Goal: Task Accomplishment & Management: Use online tool/utility

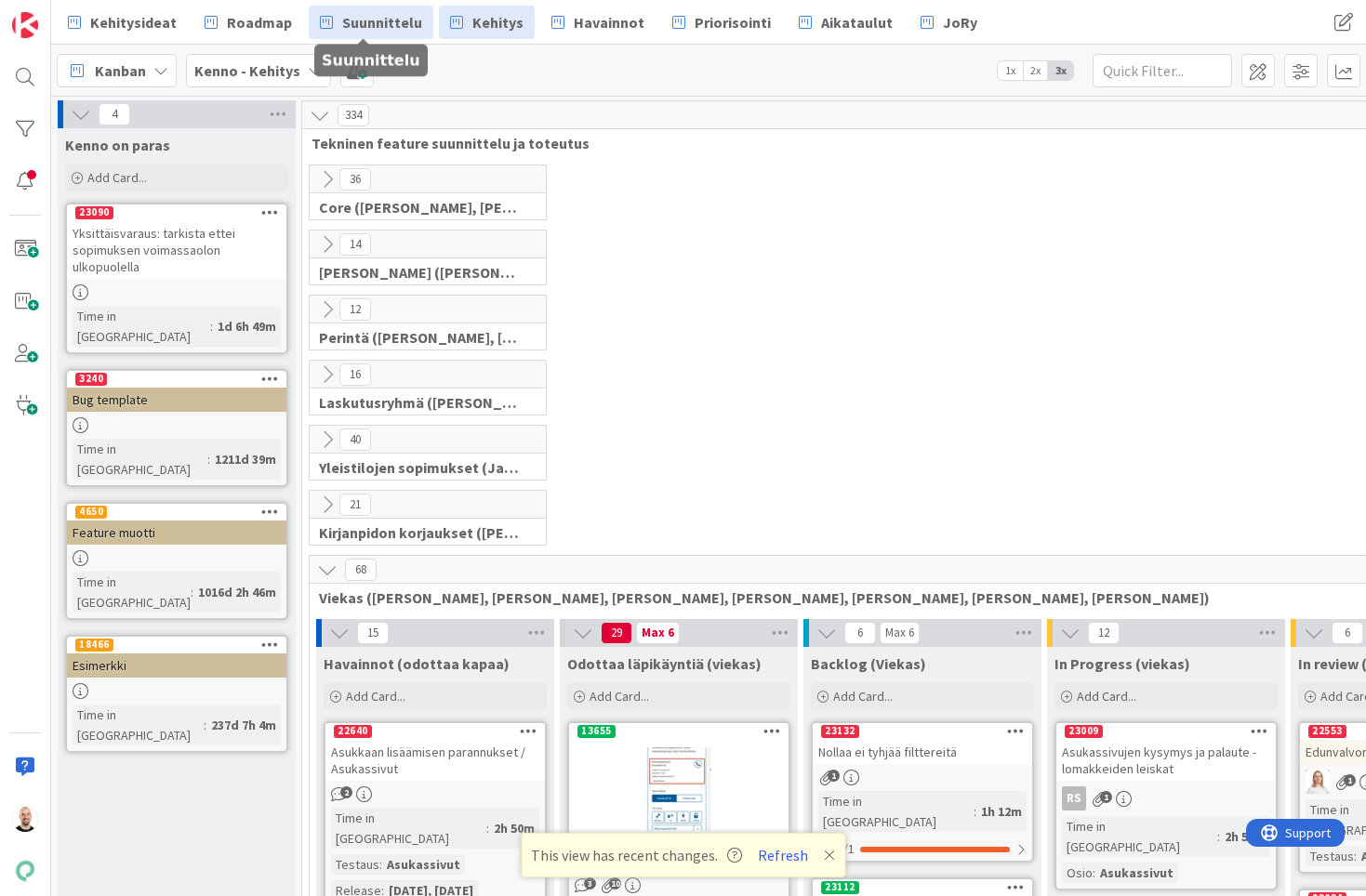
click at [383, 11] on span "Suunnittelu" at bounding box center [382, 22] width 80 height 23
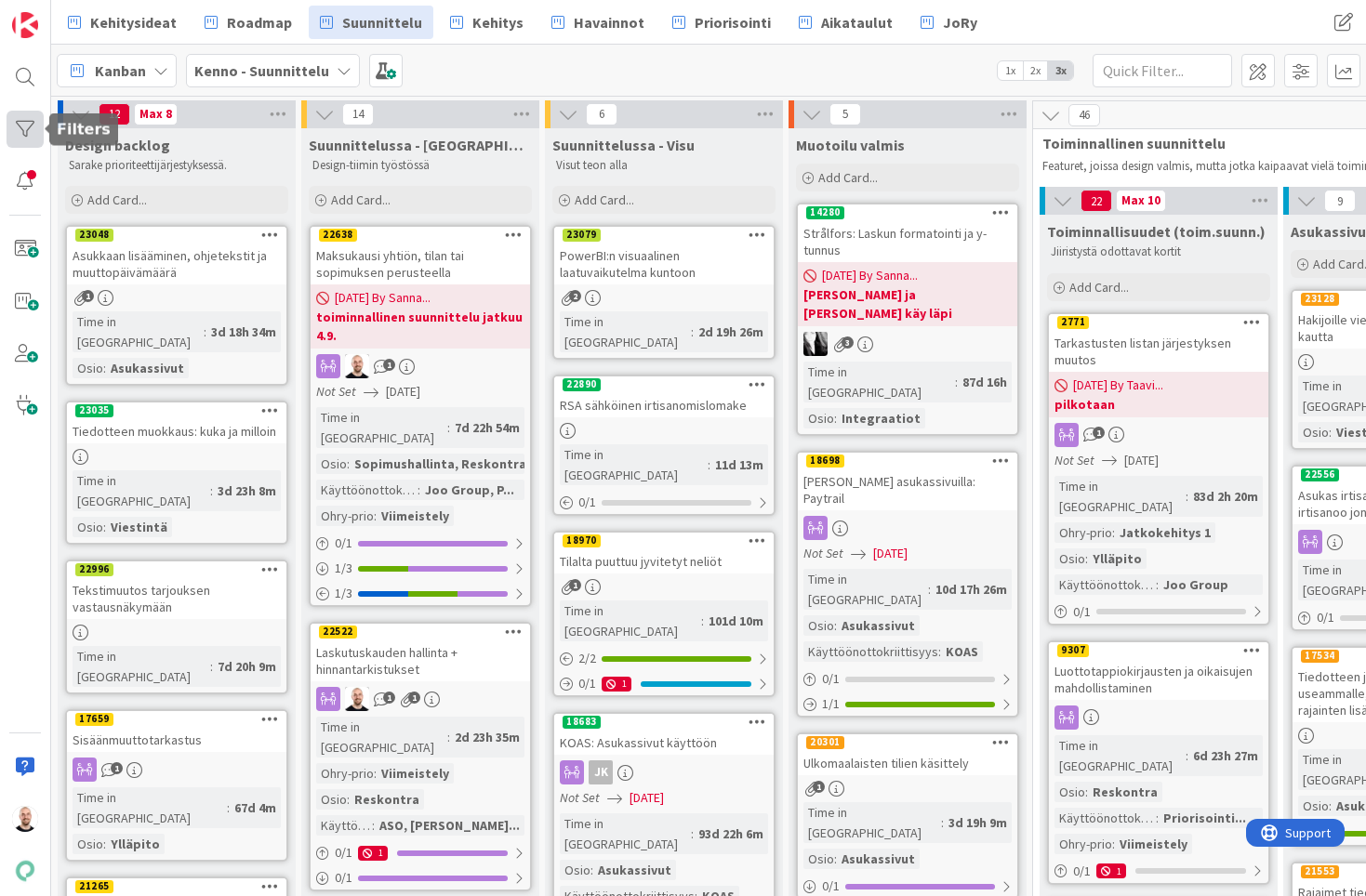
click at [24, 125] on div at bounding box center [26, 129] width 38 height 38
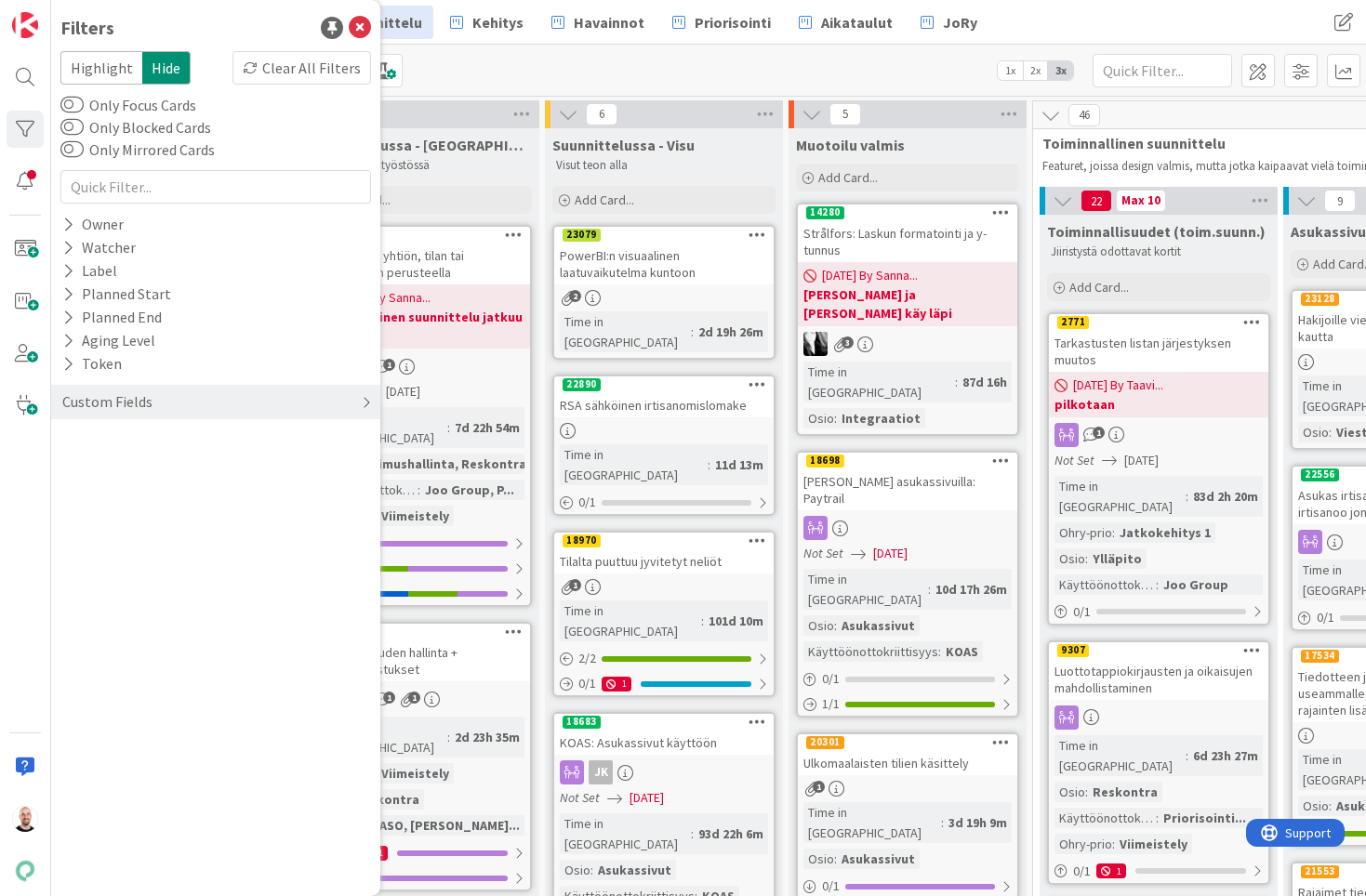
click at [119, 400] on div "Custom Fields" at bounding box center [107, 402] width 94 height 24
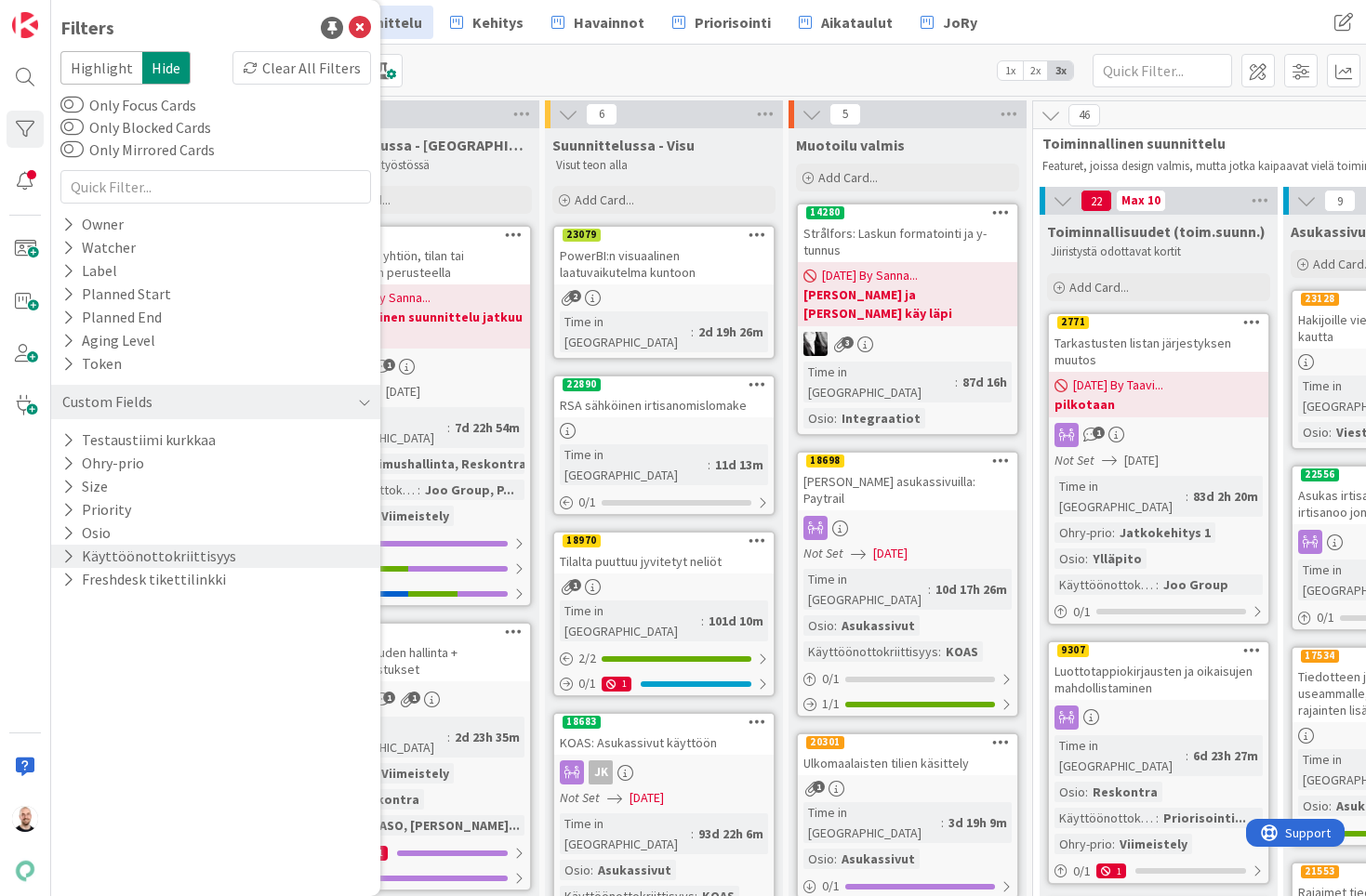
click at [165, 553] on button "Käyttöönottokriittisyys" at bounding box center [149, 556] width 178 height 24
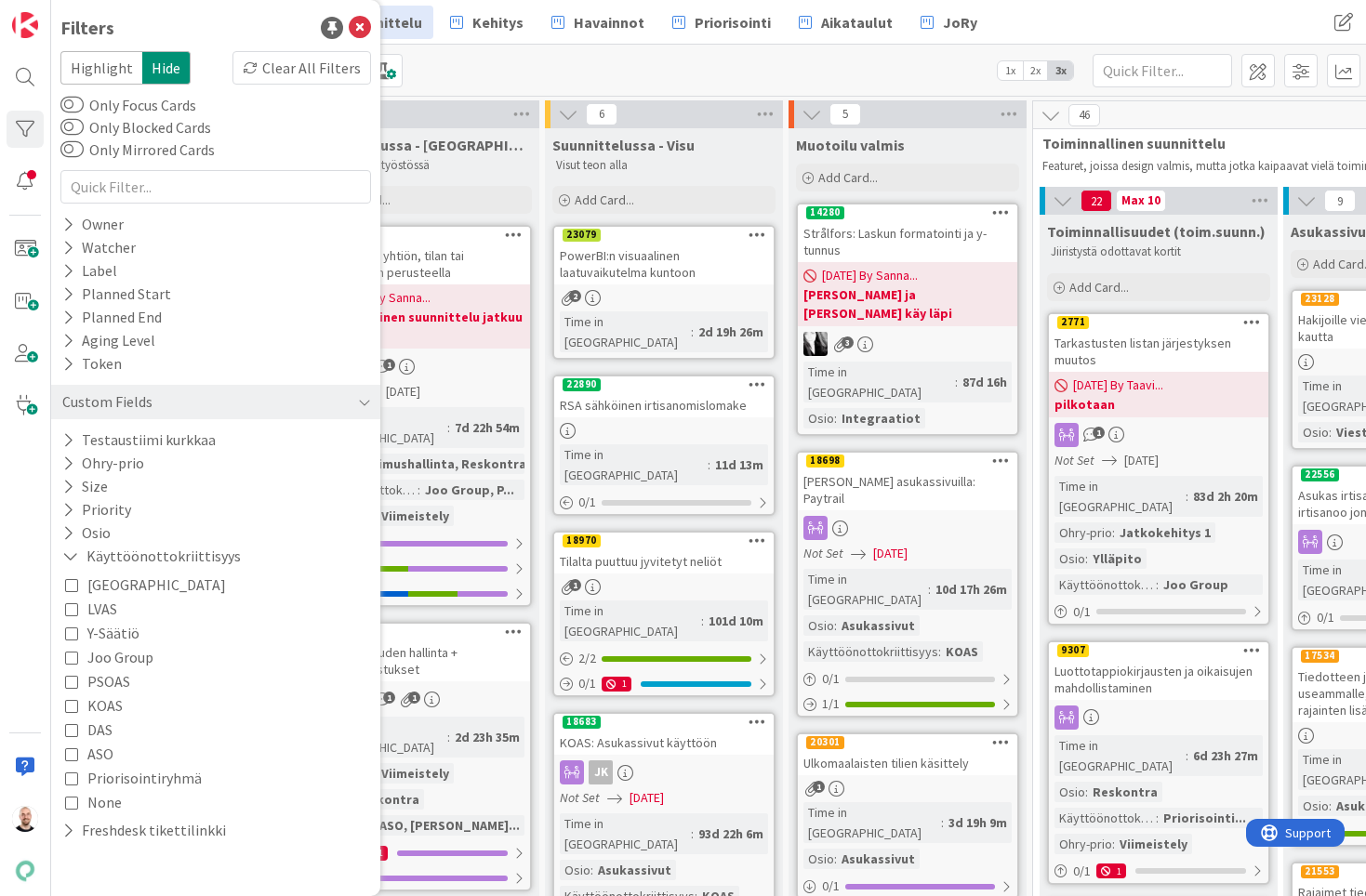
click at [97, 704] on span "KOAS" at bounding box center [105, 705] width 36 height 24
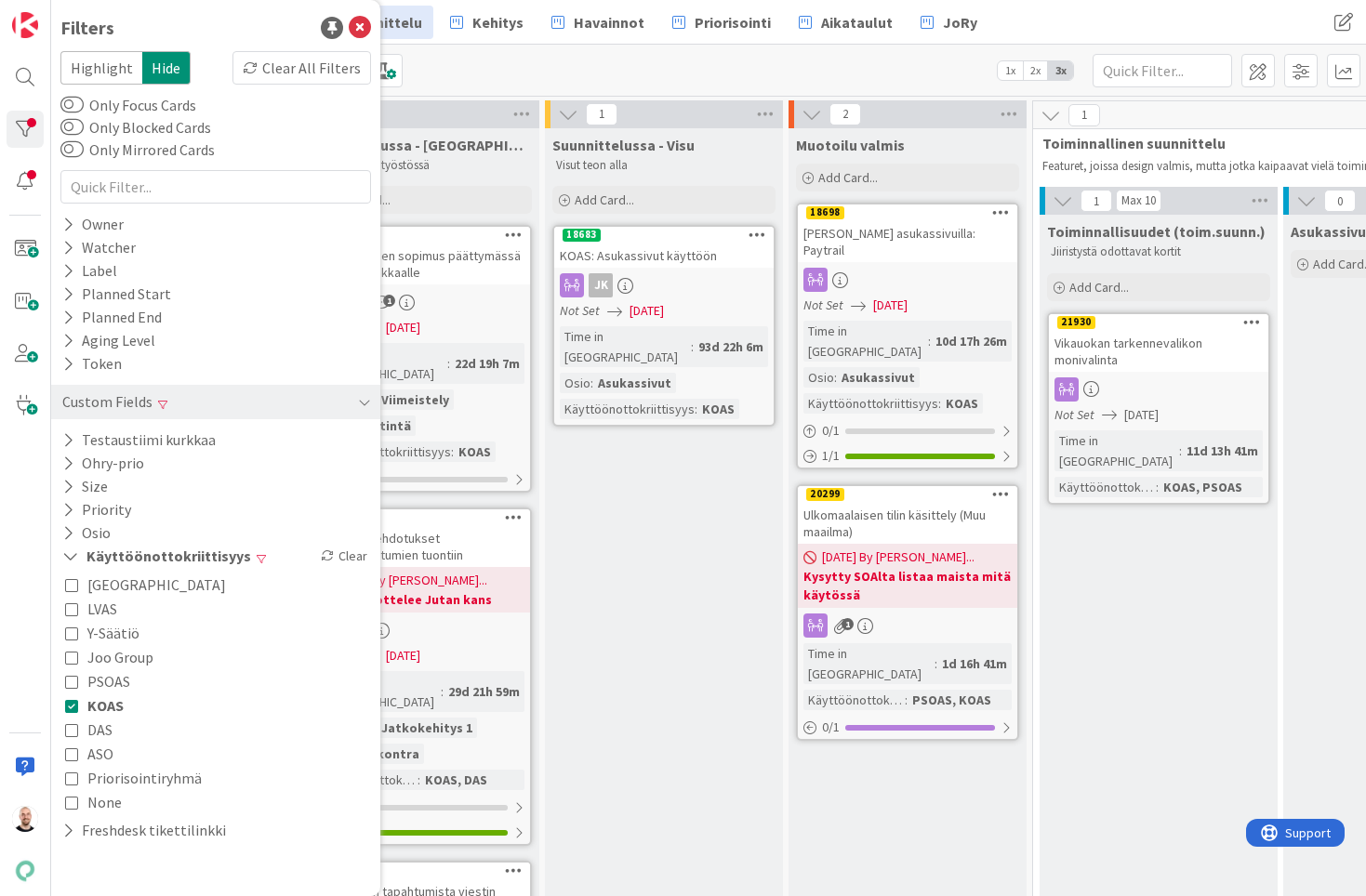
click at [537, 63] on div "Kanban Kenno - Suunnittelu 1x 2x 3x" at bounding box center [709, 70] width 1315 height 51
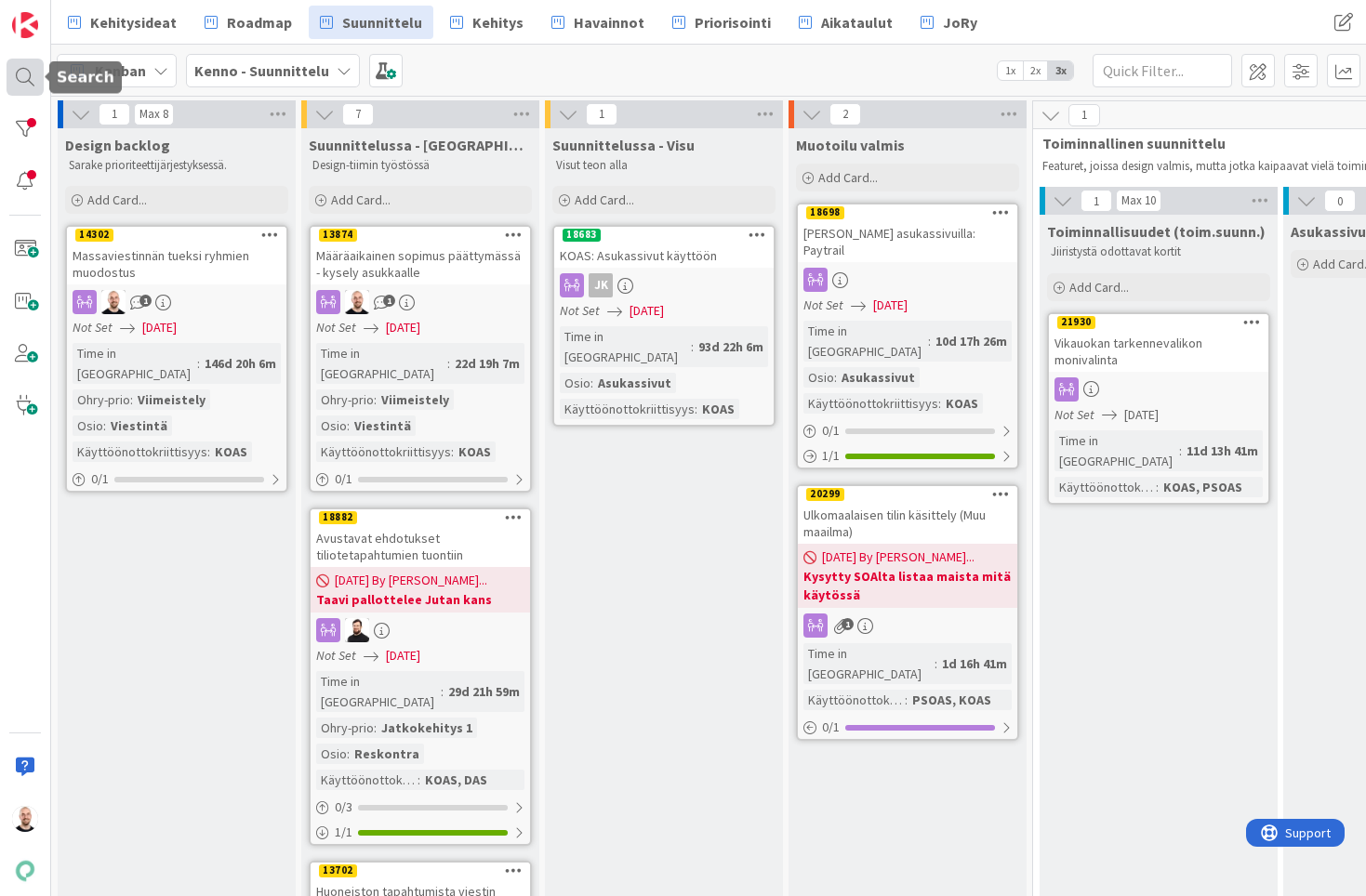
click at [30, 83] on div at bounding box center [26, 77] width 38 height 38
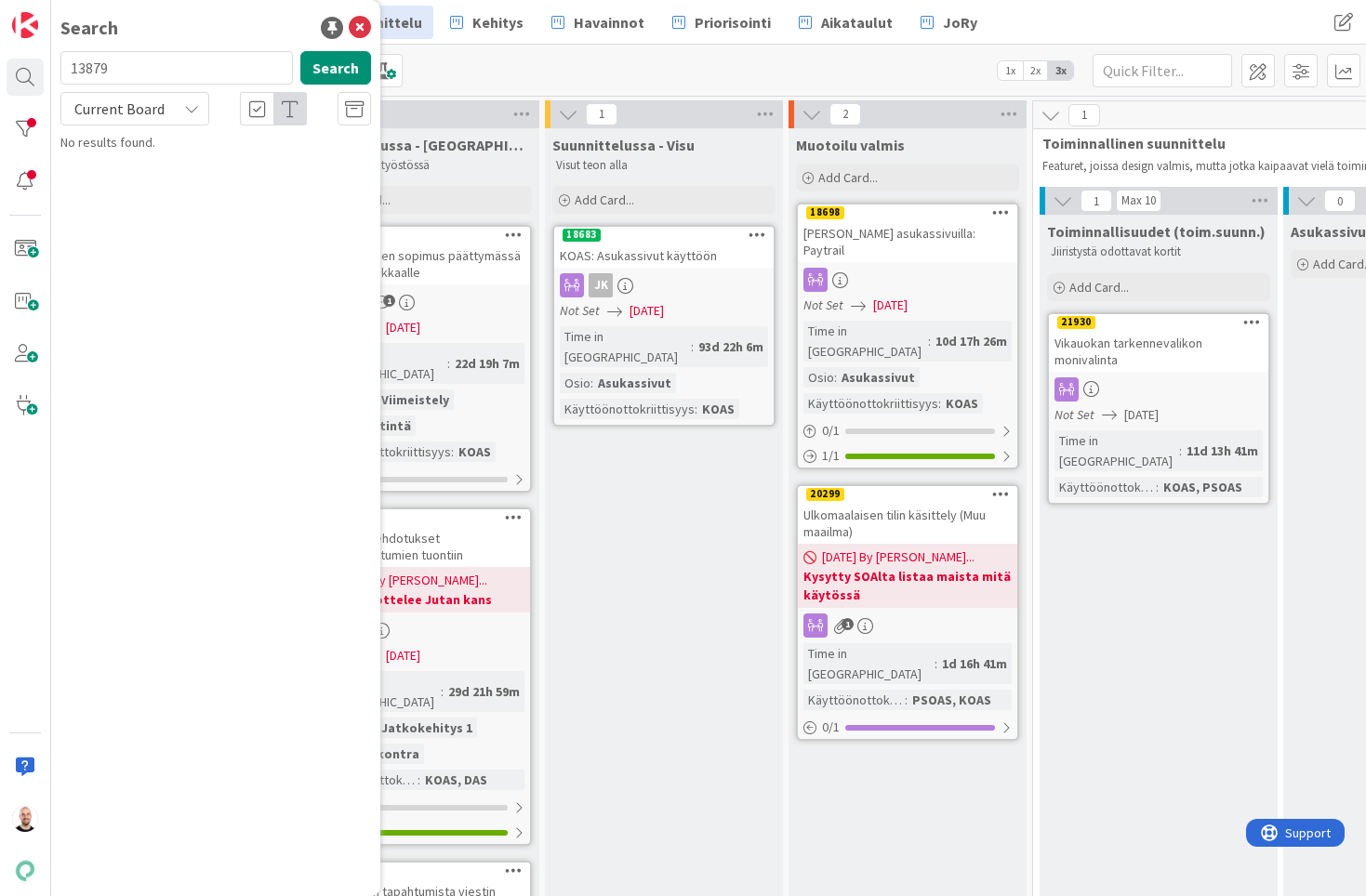
type input "13879"
click at [223, 172] on span "Tekstiviestiherätteet asukkaalle, lisäherätteet" at bounding box center [200, 190] width 227 height 37
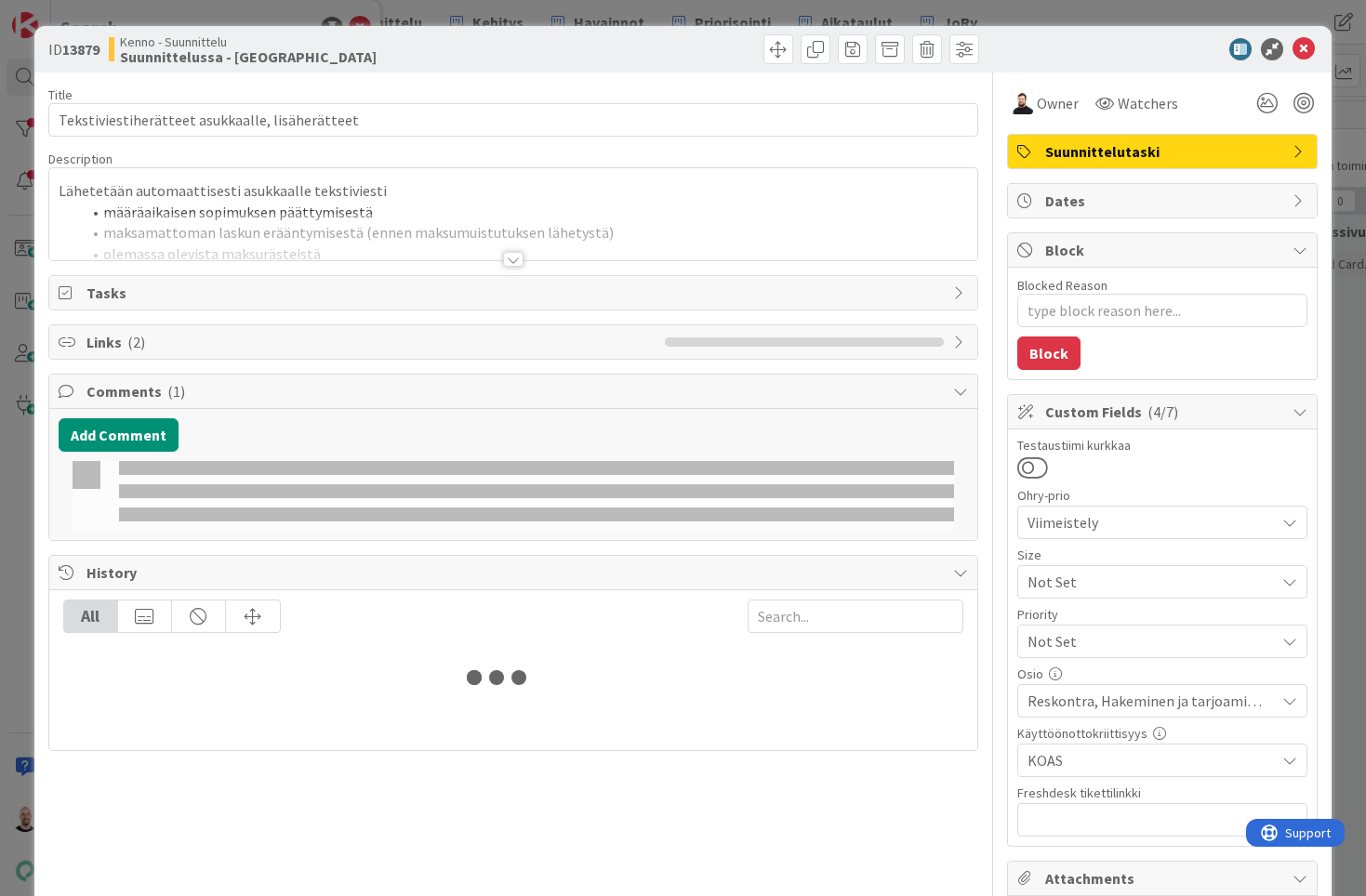
type textarea "x"
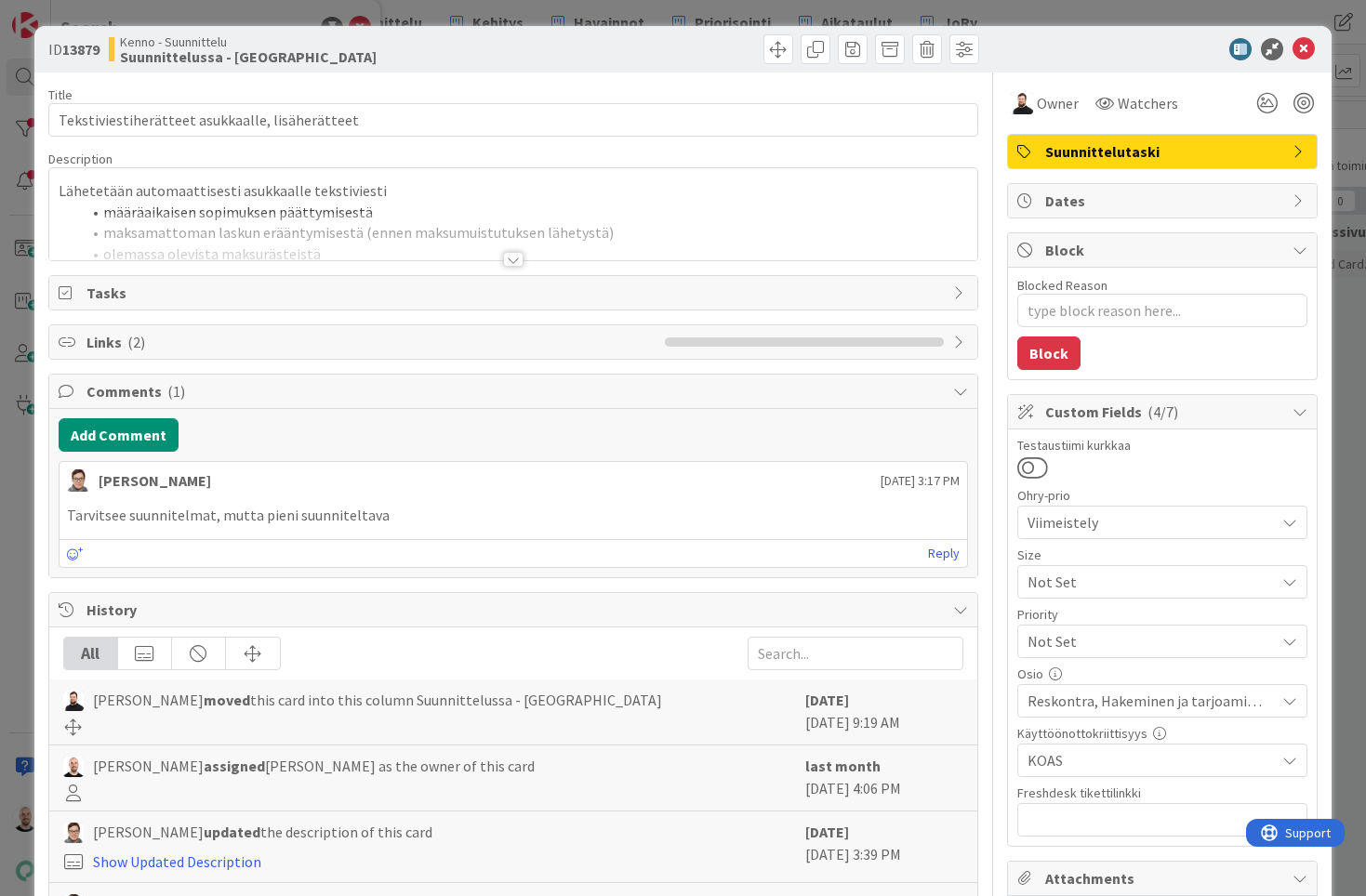
click at [511, 257] on div at bounding box center [513, 259] width 21 height 15
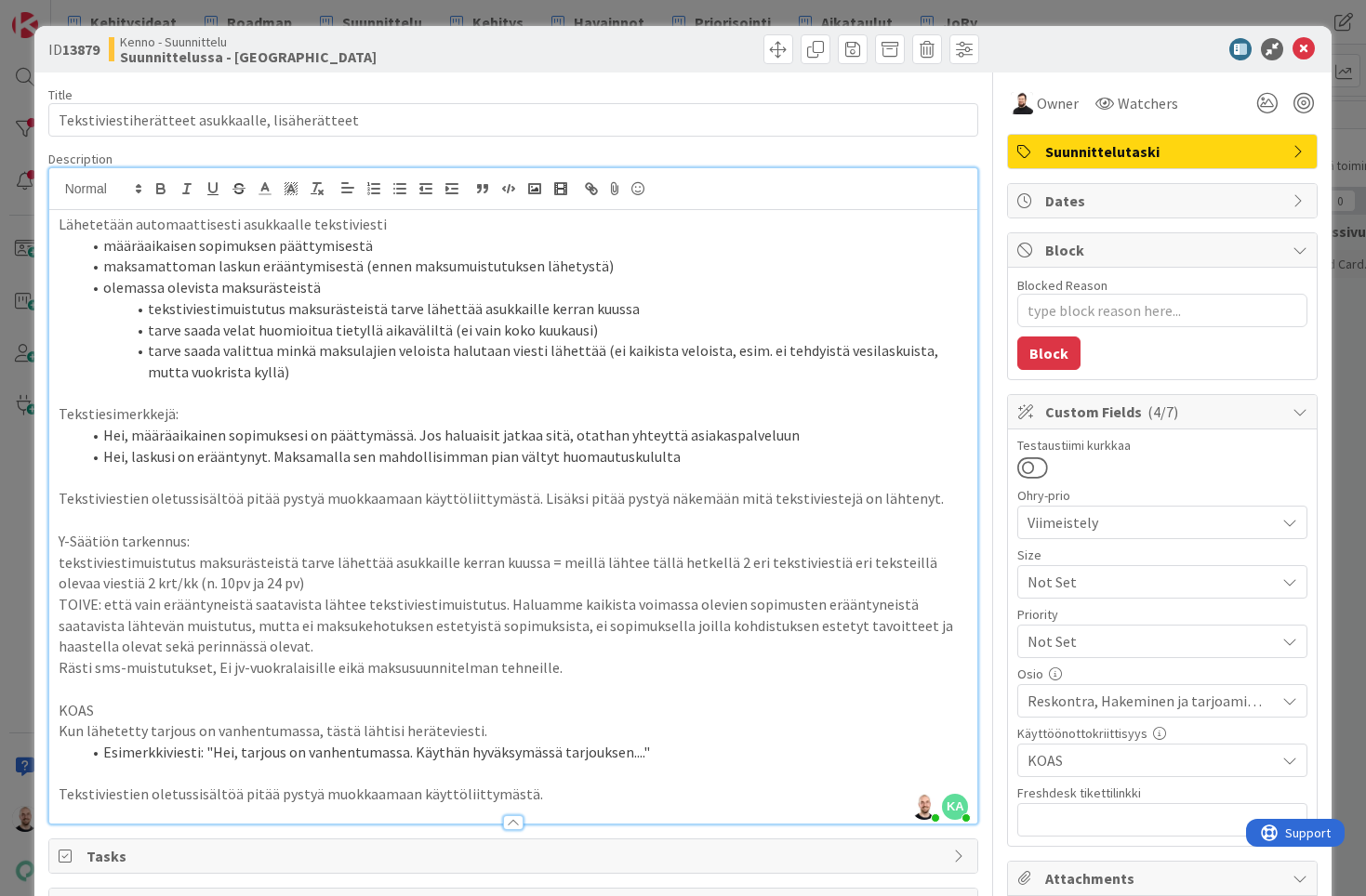
click at [812, 9] on div "ID 13879 Kenno - Suunnittelu Suunnittelussa - Rautalangat Title 47 / 128 Teksti…" at bounding box center [683, 448] width 1366 height 896
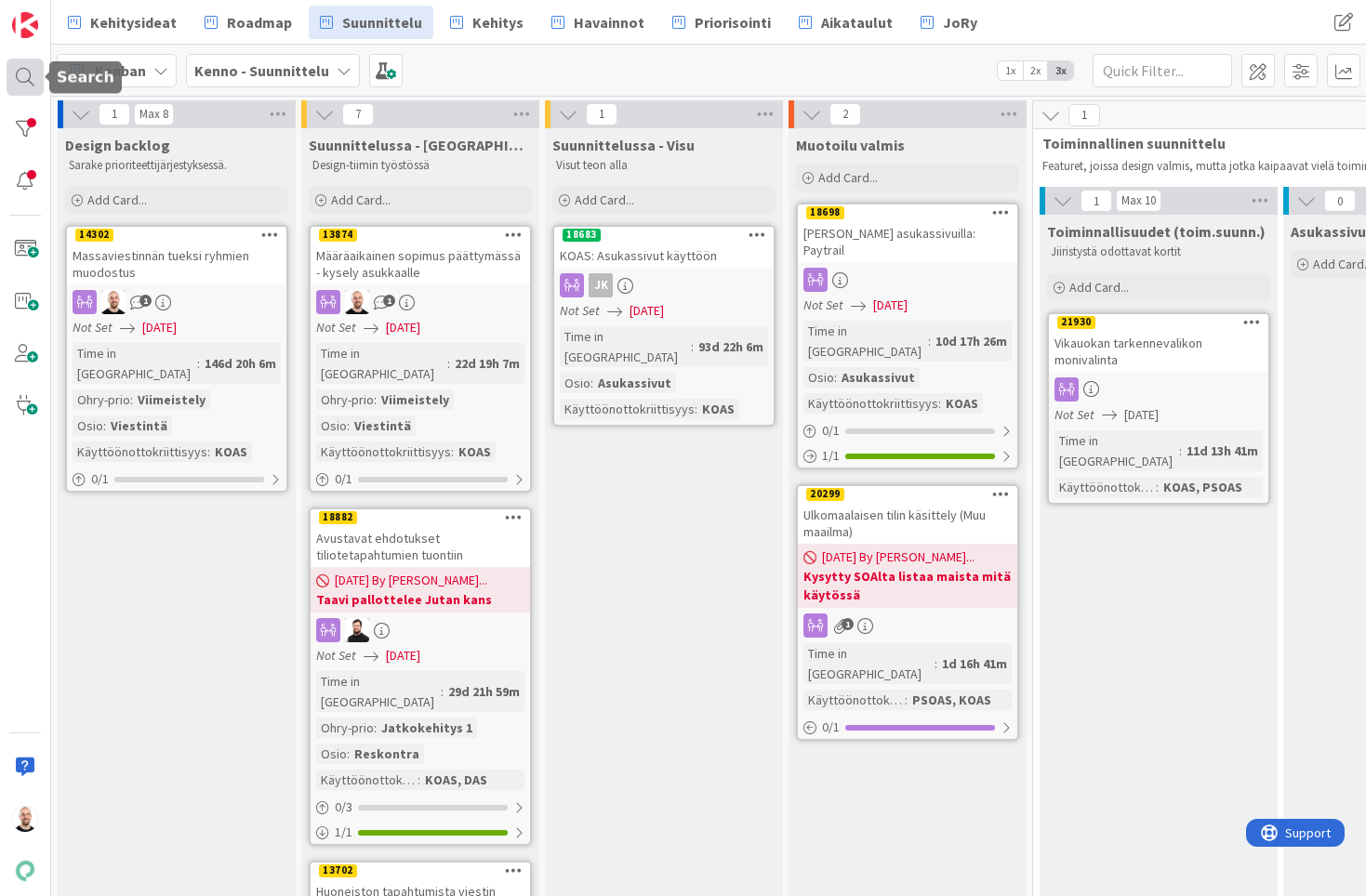
click at [28, 74] on div at bounding box center [26, 77] width 38 height 38
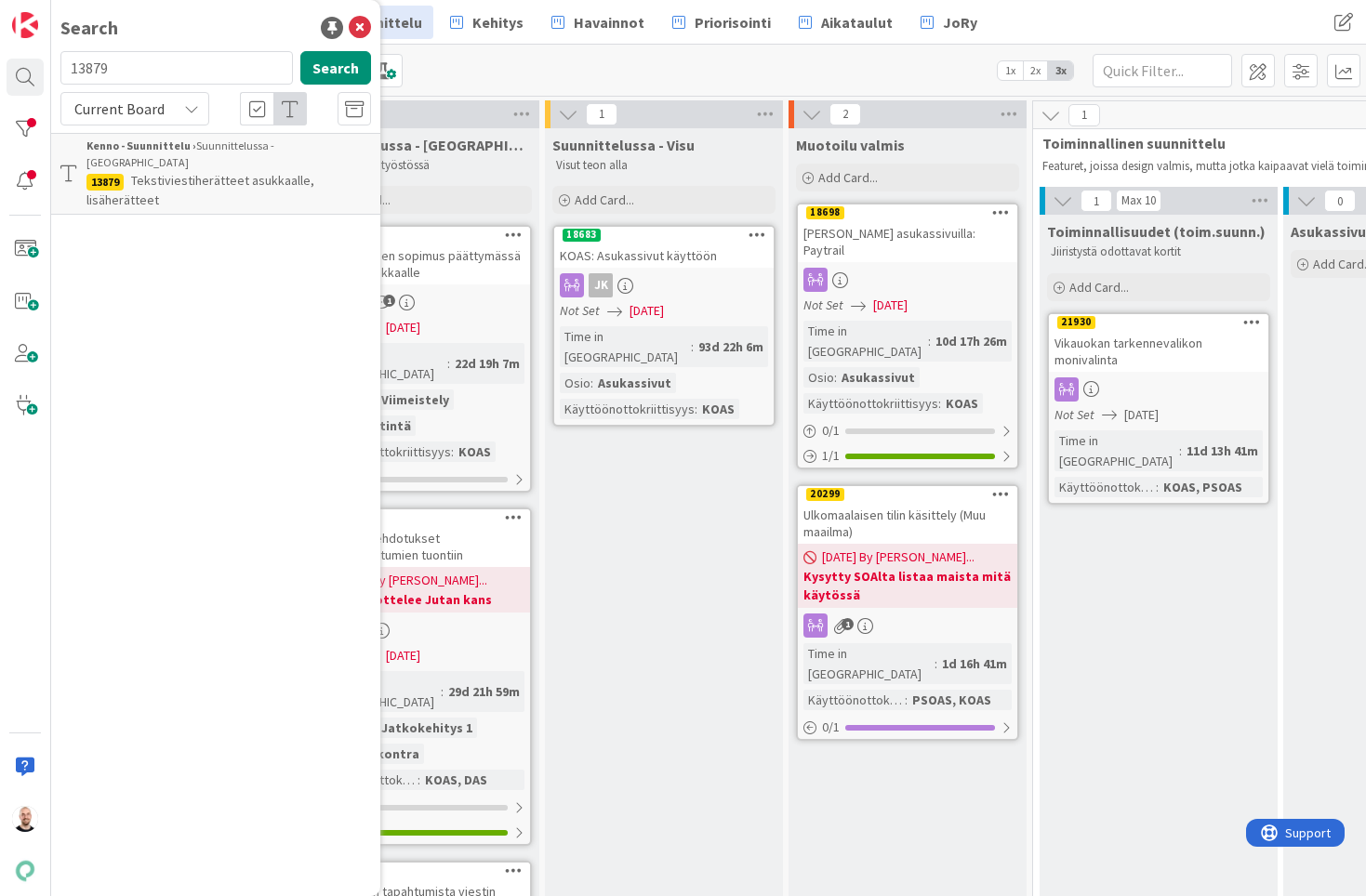
click at [120, 74] on input "13879" at bounding box center [176, 68] width 232 height 34
type input "18882"
click at [211, 176] on p "Avustavat ehdotukset tiliotetapahtumien tuontiin" at bounding box center [228, 190] width 285 height 39
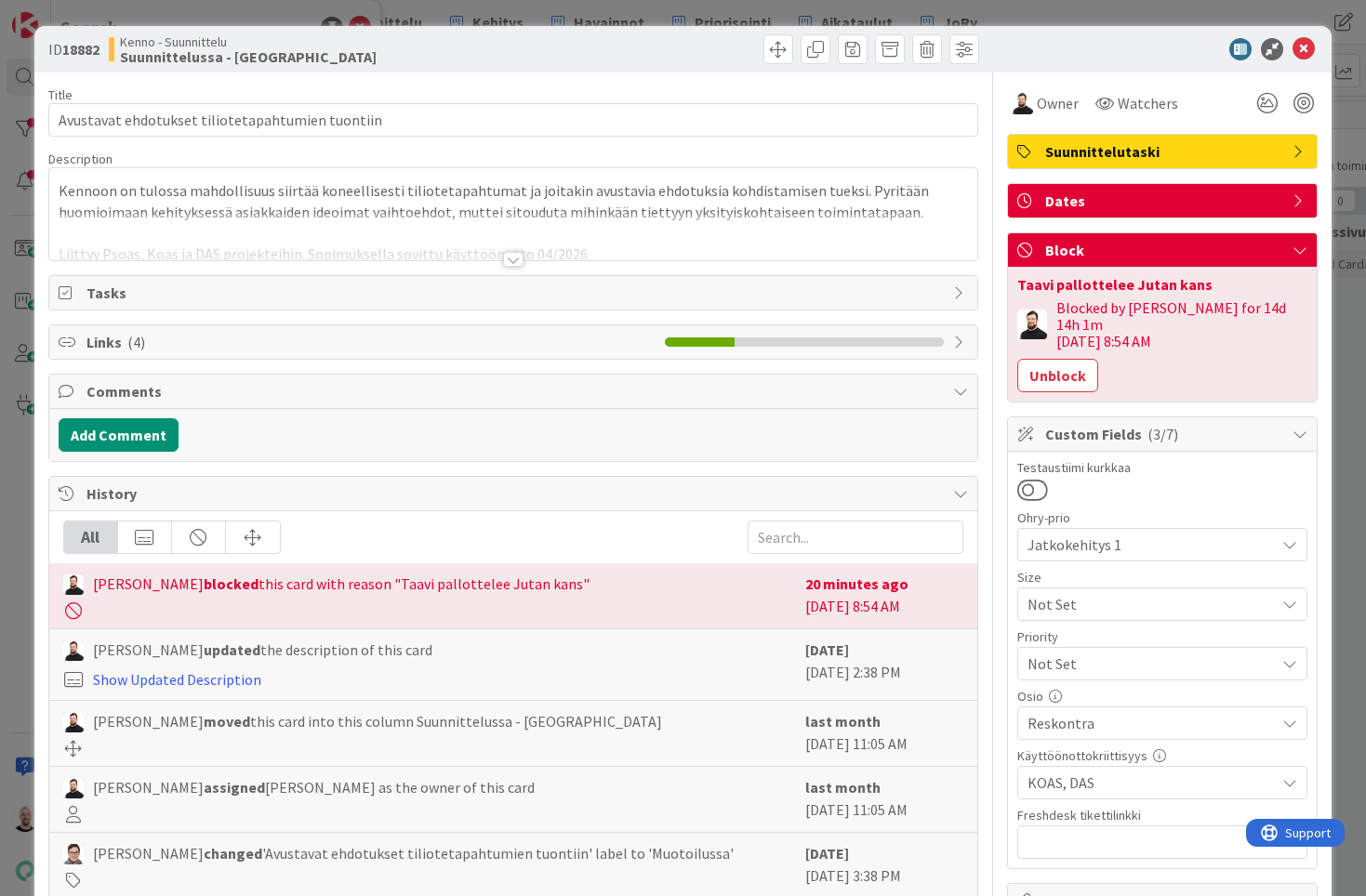
click at [509, 258] on div at bounding box center [513, 259] width 21 height 15
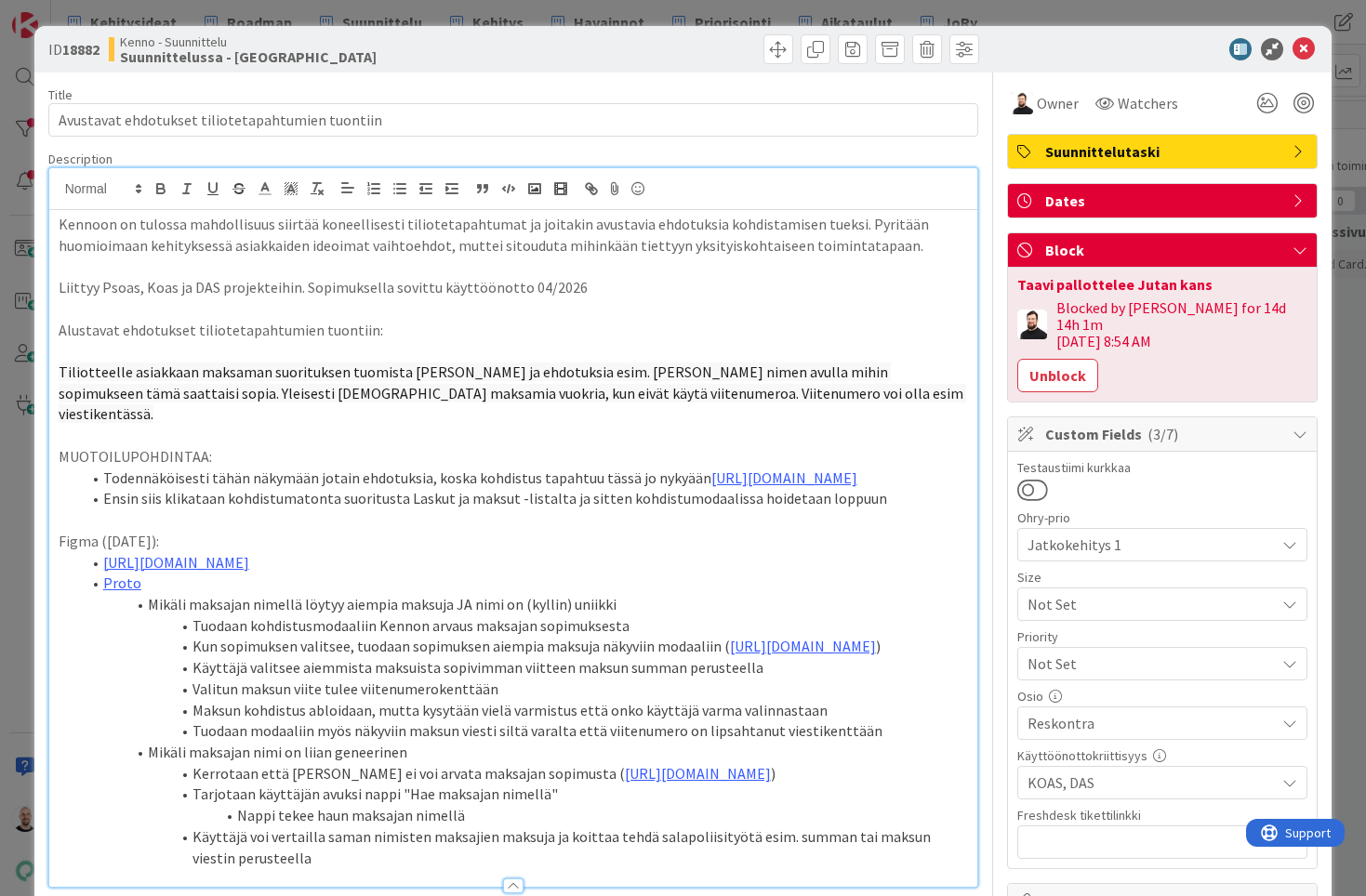
click at [367, 7] on div "ID 18882 Kenno - Suunnittelu Suunnittelussa - Rautalangat Title 48 / 128 Avusta…" at bounding box center [683, 448] width 1366 height 896
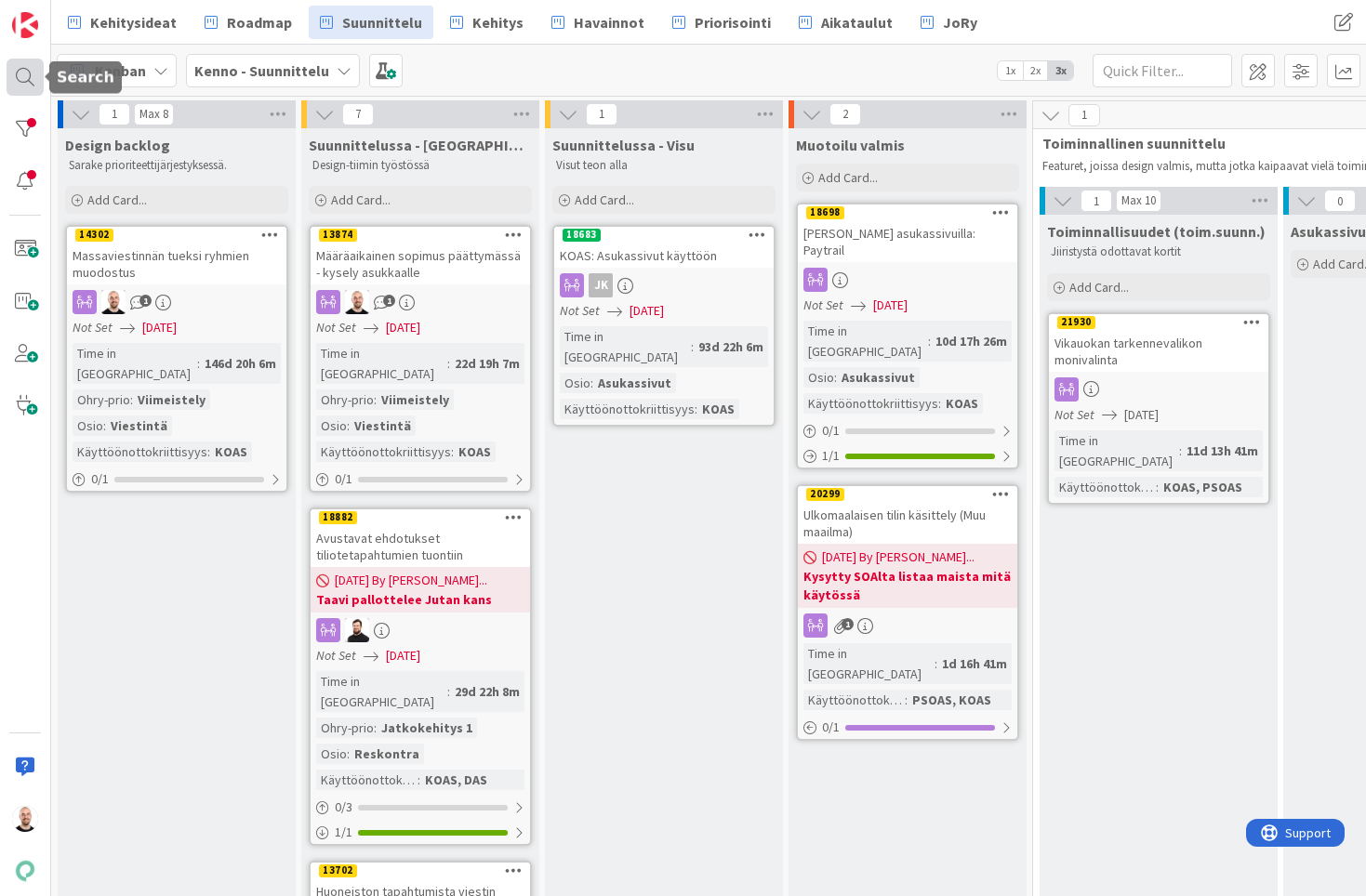
click at [25, 65] on div at bounding box center [26, 77] width 38 height 38
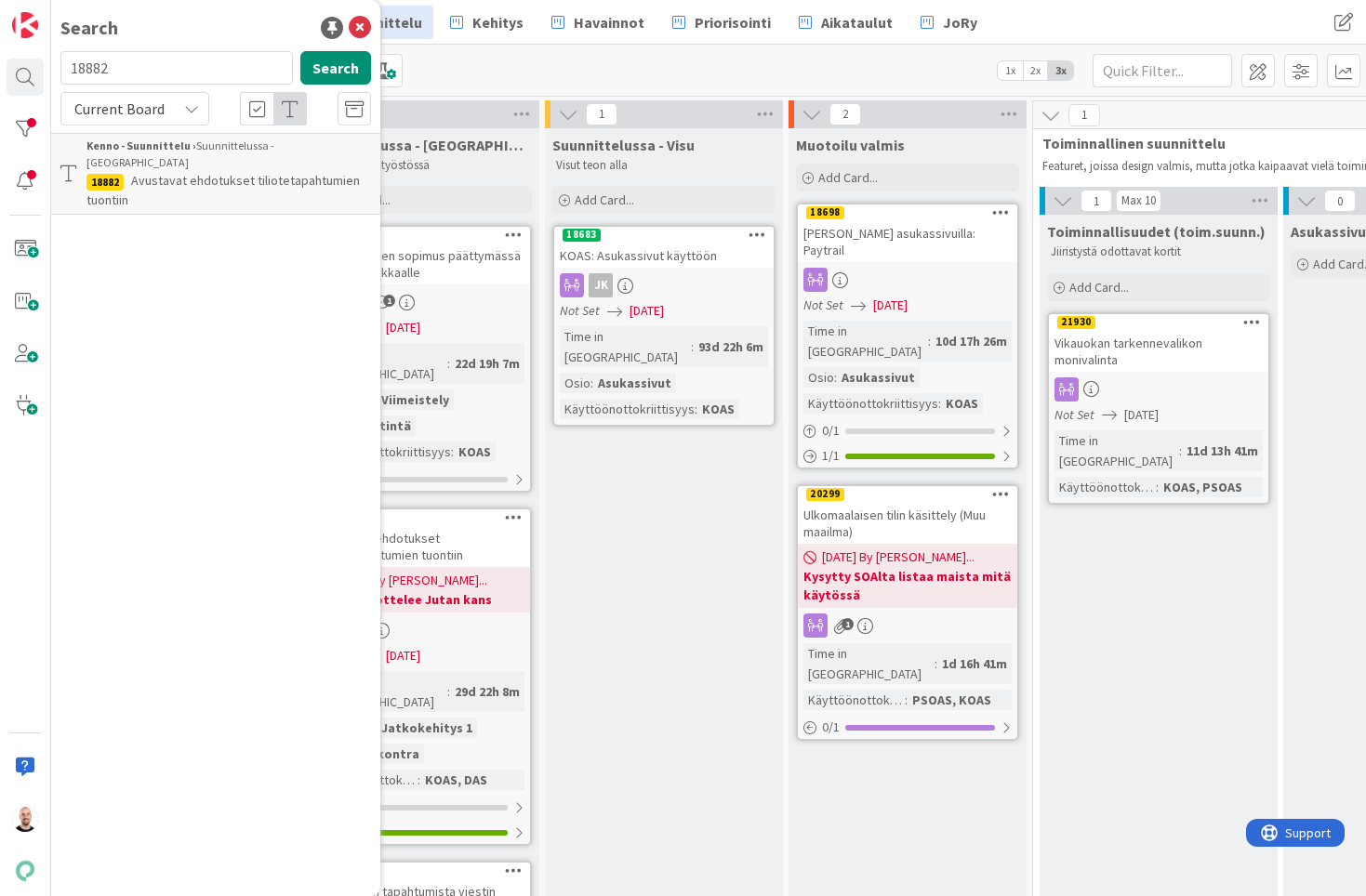
click at [142, 66] on input "18882" at bounding box center [176, 68] width 232 height 34
type input "4771"
click at [150, 108] on span "Current Board" at bounding box center [119, 109] width 90 height 19
click at [147, 193] on span "All Boards" at bounding box center [167, 186] width 194 height 28
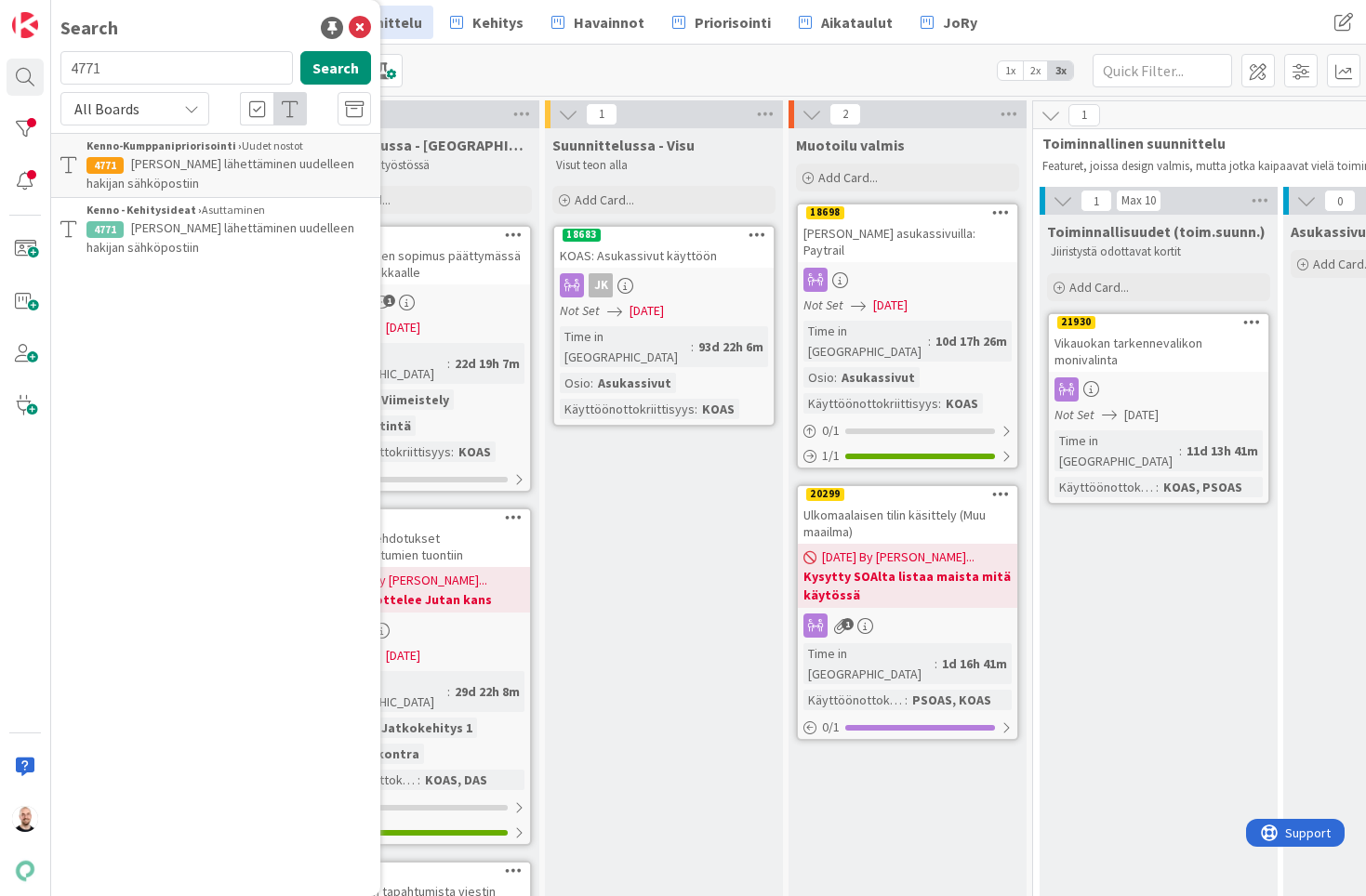
click at [248, 226] on span "[PERSON_NAME] lähettäminen uudelleen hakijan sähköpostiin" at bounding box center [219, 237] width 268 height 37
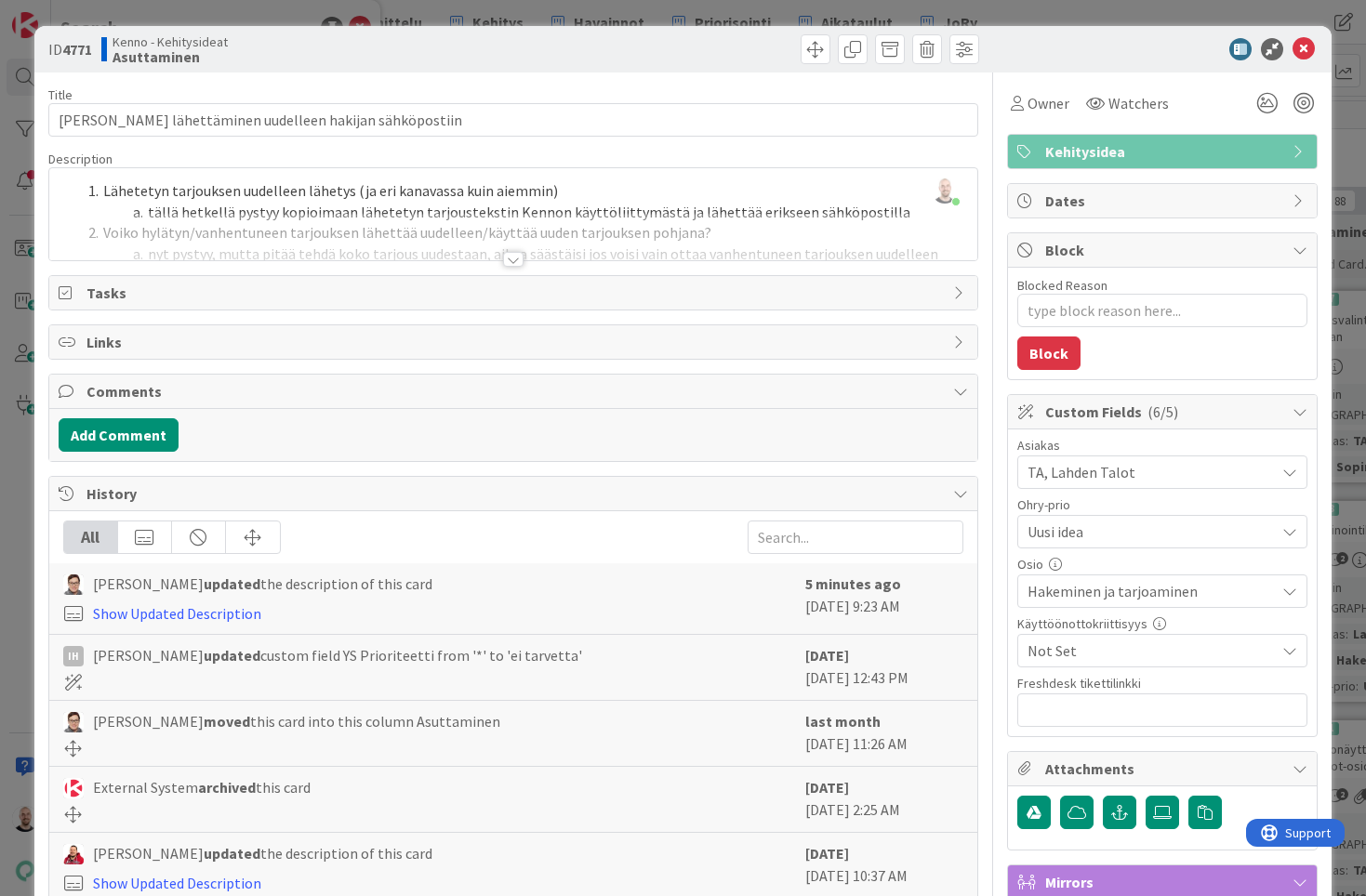
click at [513, 262] on div at bounding box center [513, 259] width 21 height 15
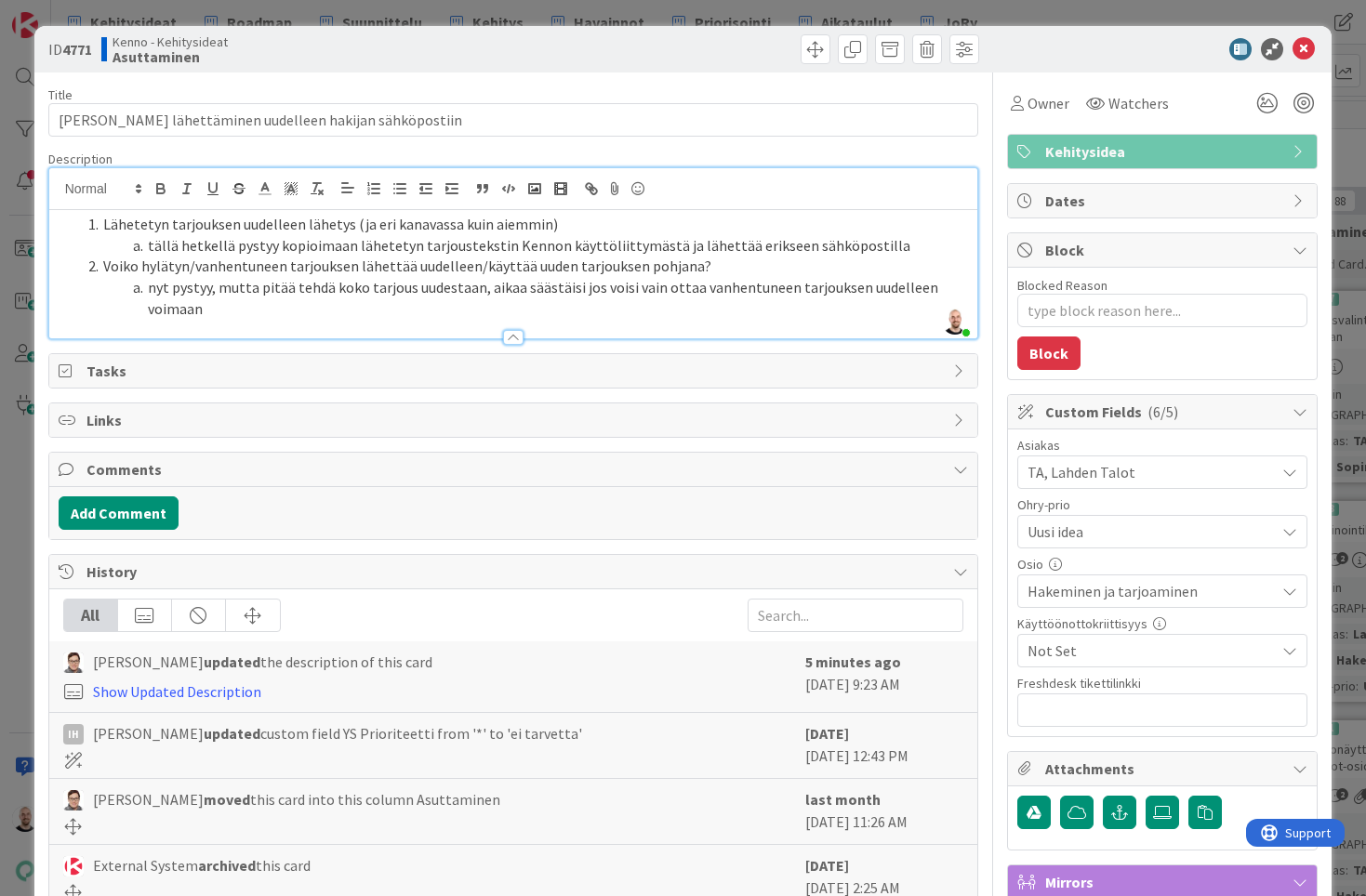
click at [569, 303] on li "nyt pystyy, mutta pitää tehdä koko tarjous uudestaan, aikaa säästäisi jos voisi…" at bounding box center [525, 297] width 888 height 41
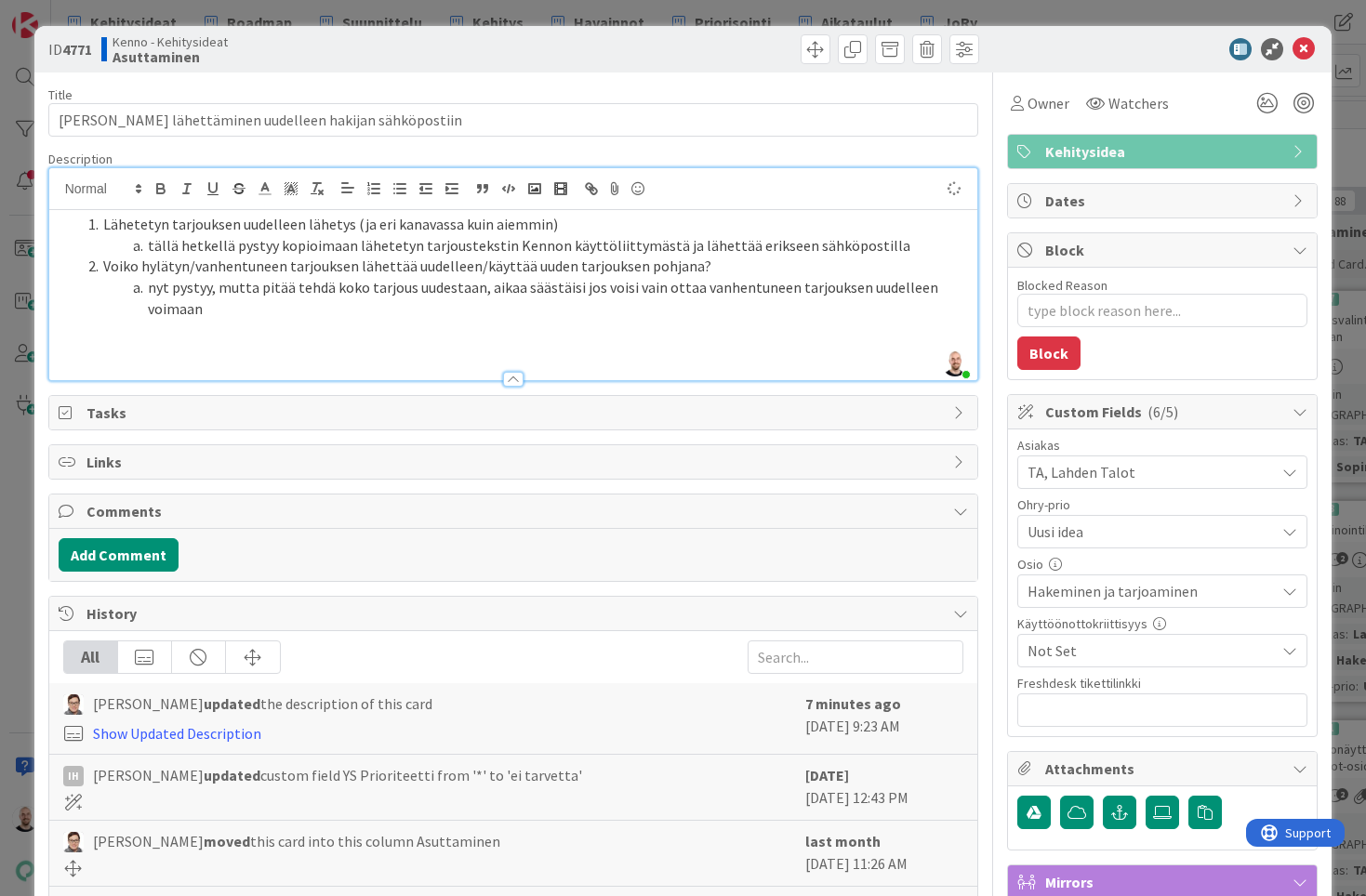
type textarea "x"
drag, startPoint x: 479, startPoint y: 349, endPoint x: 667, endPoint y: 350, distance: 188.0
click at [668, 350] on p "Muistuta-nappula tarjouksen tietojen yhteyteen. Nappulasta aukeaa sama tarjouks…" at bounding box center [513, 351] width 910 height 22
click at [667, 350] on p "Muistuta-nappula tarjouksen tietojen yhteyteen. Nappulasta aukeaa sama tarjouks…" at bounding box center [513, 351] width 910 height 22
drag, startPoint x: 588, startPoint y: 348, endPoint x: 746, endPoint y: 348, distance: 158.0
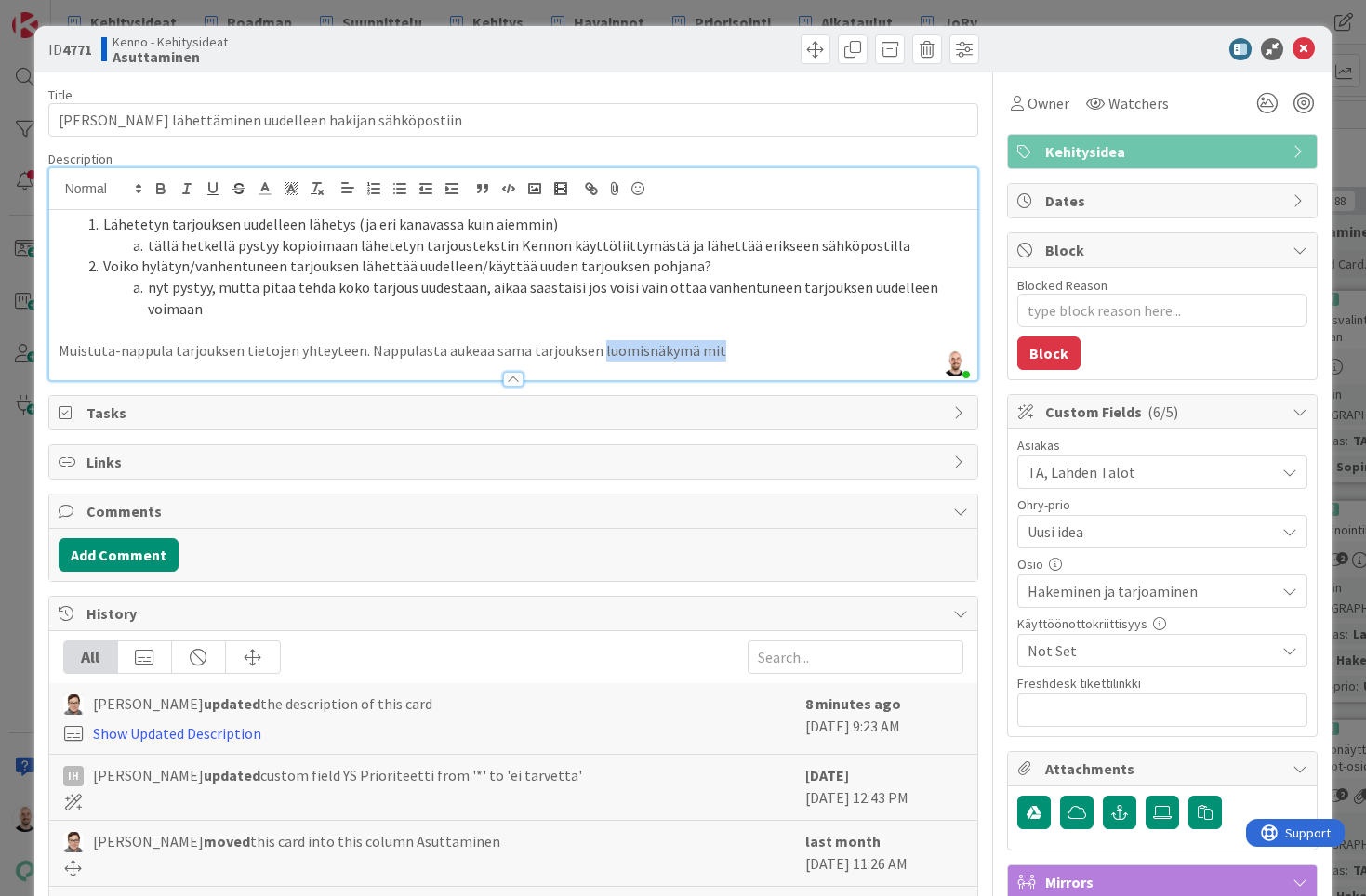
click at [746, 348] on p "Muistuta-nappula tarjouksen tietojen yhteyteen. Nappulasta aukeaa sama tarjouks…" at bounding box center [513, 351] width 910 height 22
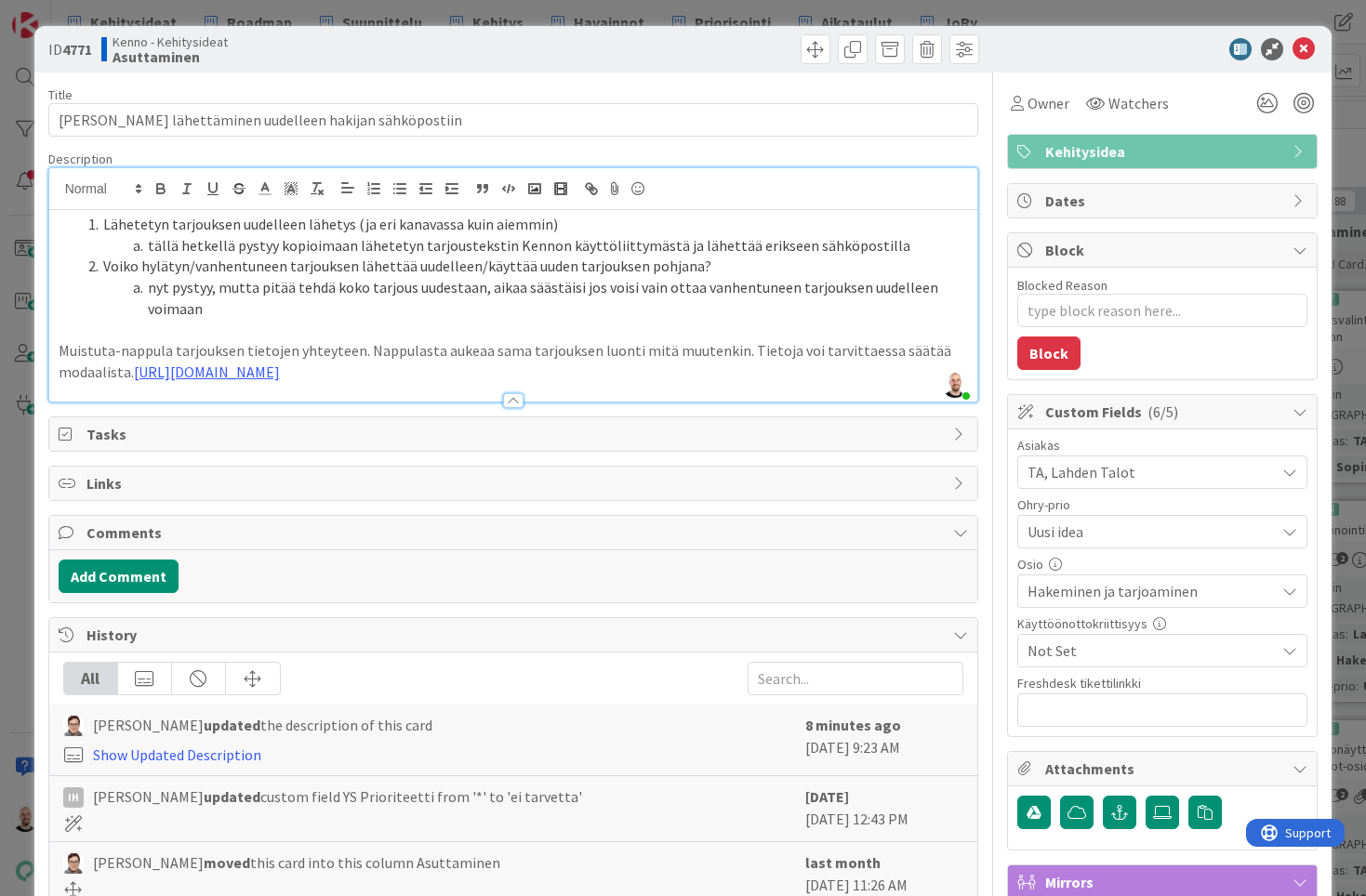
click at [293, 326] on p at bounding box center [513, 331] width 910 height 22
click at [210, 305] on li "nyt pystyy, mutta pitää tehdä koko tarjous uudestaan, aikaa säästäisi jos voisi…" at bounding box center [525, 297] width 888 height 41
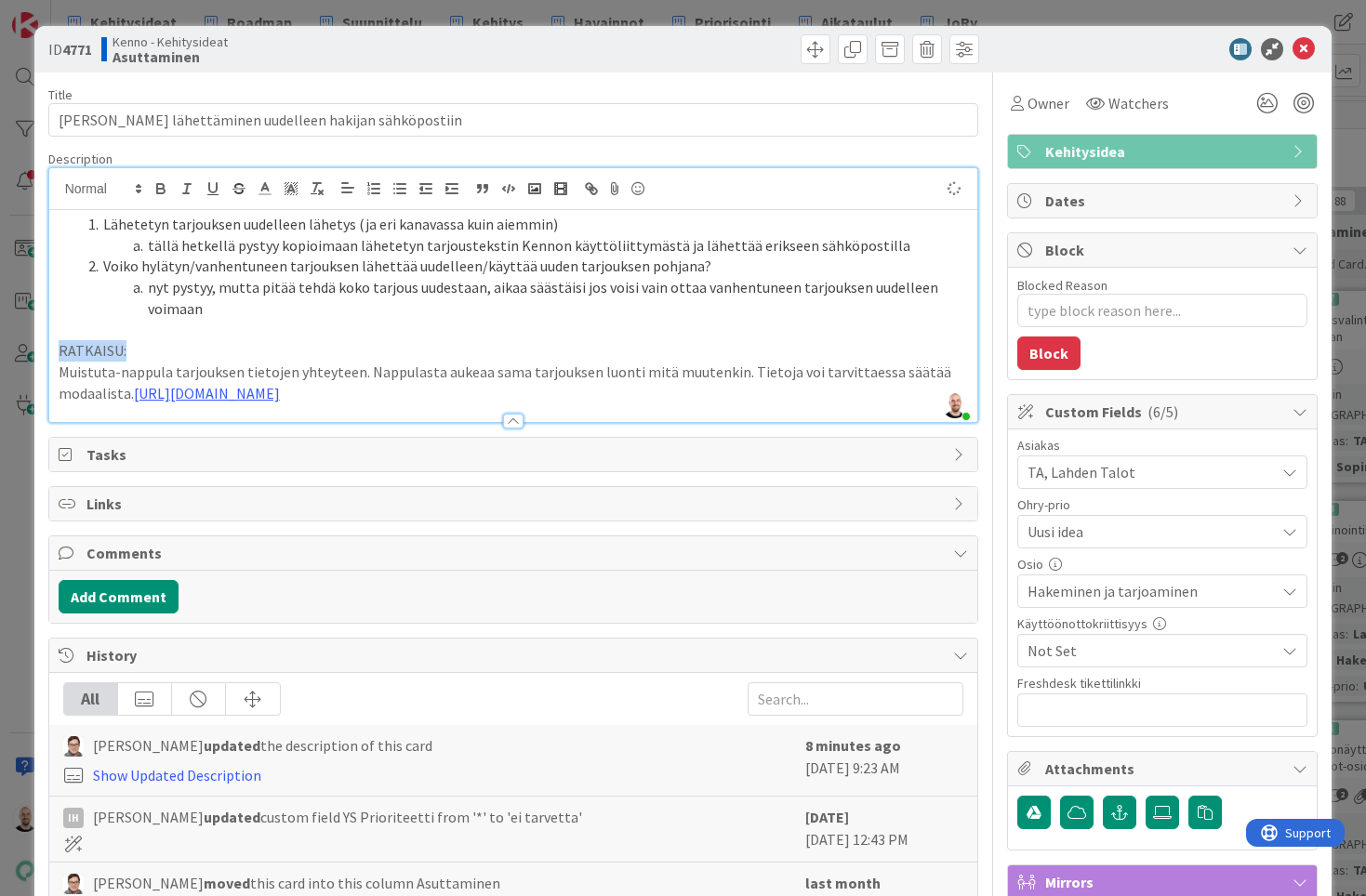
drag, startPoint x: 134, startPoint y: 346, endPoint x: 32, endPoint y: 346, distance: 102.0
click at [31, 346] on div "ID 4771 Kenno - Kehitysideat Asuttaminen Title 54 / 128 Tarjouksen lähettäminen…" at bounding box center [683, 448] width 1366 height 896
click at [156, 188] on icon "button" at bounding box center [160, 188] width 17 height 17
click at [164, 362] on p "Muistuta-nappula tarjouksen tietojen yhteyteen. Nappulasta aukeaa sama tarjouks…" at bounding box center [513, 382] width 910 height 41
click at [143, 362] on p "Muistuta-nappula tarjouksen tietojen yhteyteen. Nappulasta aukeaa sama tarjouks…" at bounding box center [513, 382] width 910 height 41
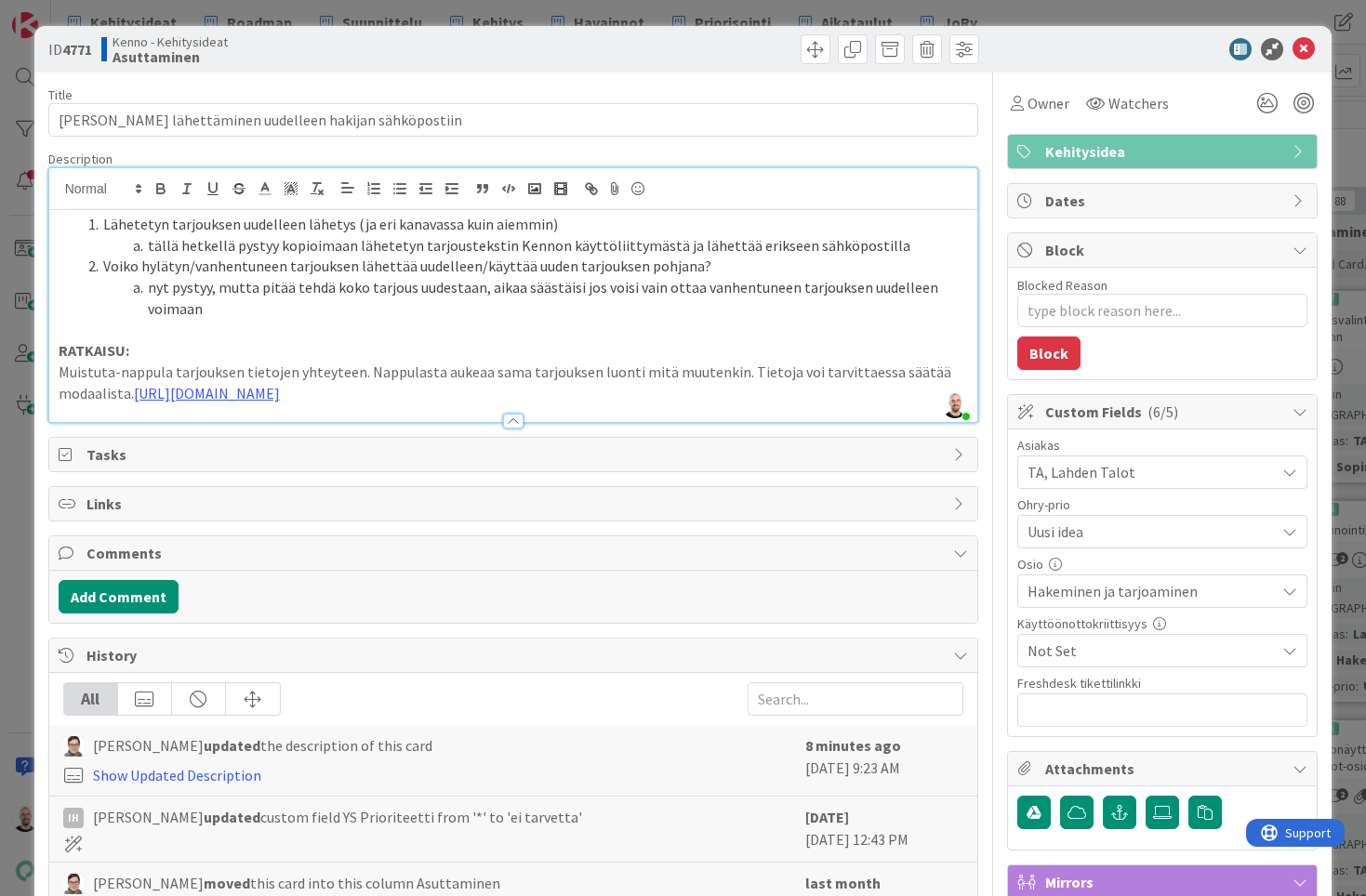
click at [61, 367] on p "Muistuta-nappula tarjouksen tietojen yhteyteen. Nappulasta aukeaa sama tarjouks…" at bounding box center [513, 382] width 910 height 41
click at [178, 385] on li "Muistuta-nappula tarjouksen tietojen yhteyteen. Nappulasta aukeaa sama tarjouks…" at bounding box center [525, 382] width 888 height 41
click at [190, 362] on li "Muistuta-nappula tarjouksen tietojen yhteyteen. Nappulasta aukeaa sama tarjouks…" at bounding box center [525, 382] width 888 height 41
click at [113, 362] on li "Muistuta-nappula tarjouksen tietojen yhteyteen. Nappulasta aukeaa sama tarjouks…" at bounding box center [525, 382] width 888 height 41
click at [197, 379] on li "Lisätään Muistuta-nappula tarjouksen tietojen yhteyteen. Nappulasta aukeaa sama…" at bounding box center [525, 382] width 888 height 41
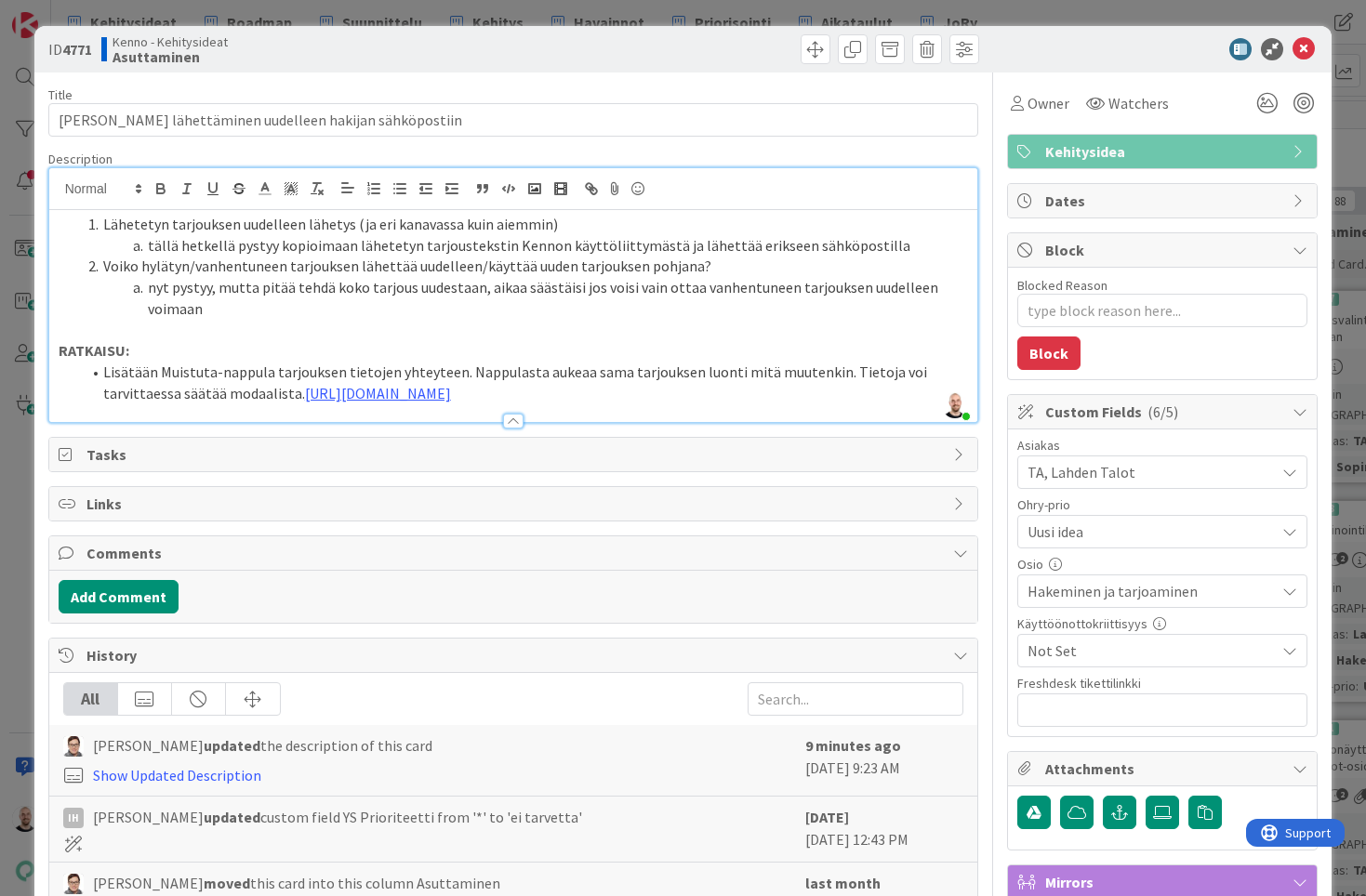
click at [598, 368] on li "Lisätään Muistuta-nappula tarjouksen tietojen yhteyteen. Nappulasta aukeaa sama…" at bounding box center [525, 382] width 888 height 41
click at [747, 366] on li "Lisätään Muistuta-nappula tarjouksen tietojen yhteyteen. Nappulasta aukeaa norm…" at bounding box center [525, 382] width 888 height 41
drag, startPoint x: 800, startPoint y: 367, endPoint x: 896, endPoint y: 371, distance: 96.1
click at [896, 371] on li "Lisätään Muistuta-nappula tarjouksen tietojen yhteyteen. Nappulasta aukeaa norm…" at bounding box center [525, 382] width 888 height 41
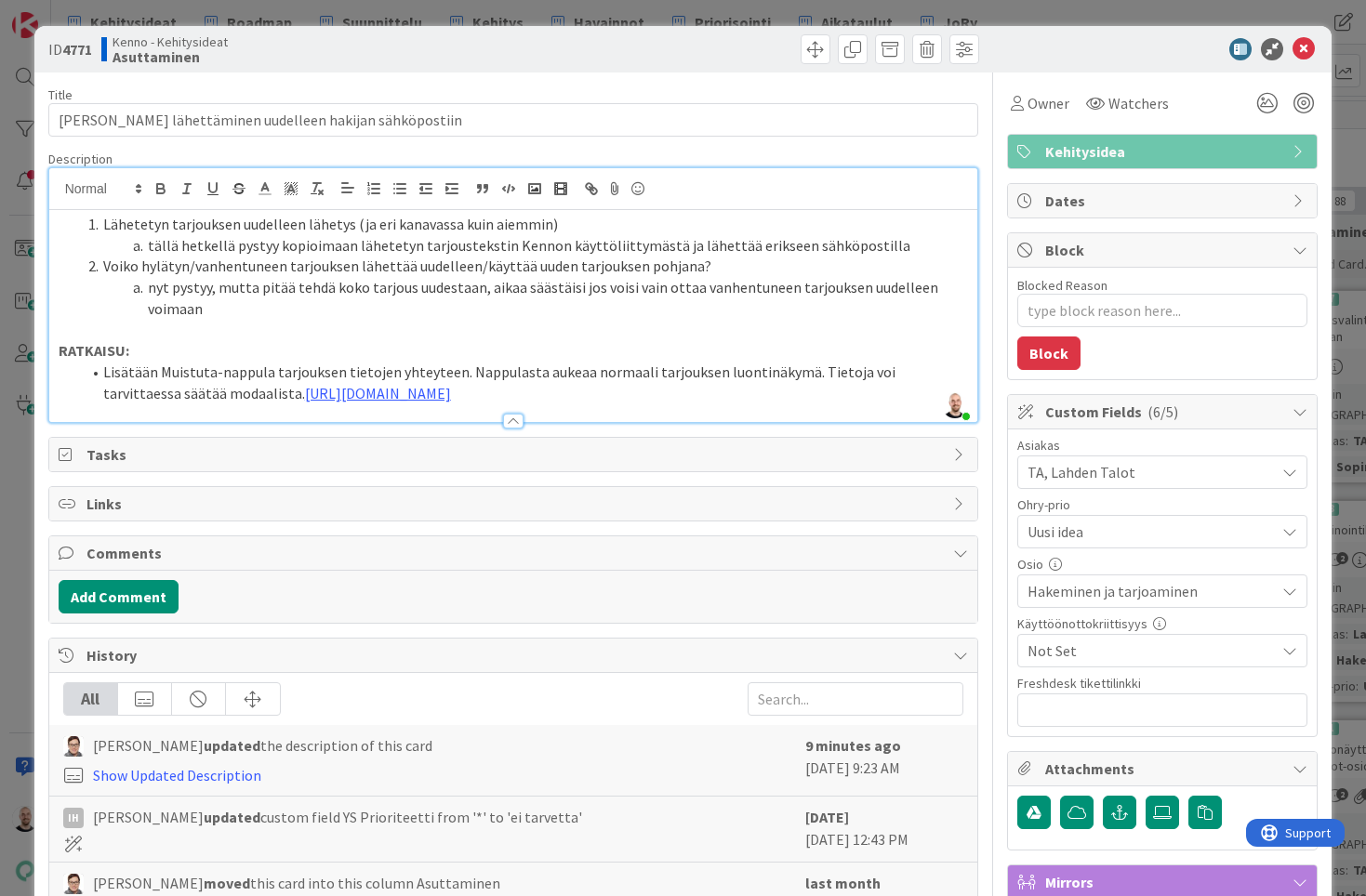
click at [851, 367] on li "Lisätään Muistuta-nappula tarjouksen tietojen yhteyteen. Nappulasta aukeaa norm…" at bounding box center [525, 382] width 888 height 41
click at [328, 386] on li "Lisätään Muistuta-nappula tarjouksen tietojen yhteyteen. Nappulasta aukeaa norm…" at bounding box center [525, 382] width 888 height 41
click at [349, 382] on li "Lisätään Muistuta-nappula tarjouksen tietojen yhteyteen. Nappulasta aukeaa norm…" at bounding box center [525, 382] width 888 height 41
click at [428, 388] on li "Lisätään Muistuta-nappula tarjouksen tietojen yhteyteen. Nappulasta aukeaa norm…" at bounding box center [525, 382] width 888 height 41
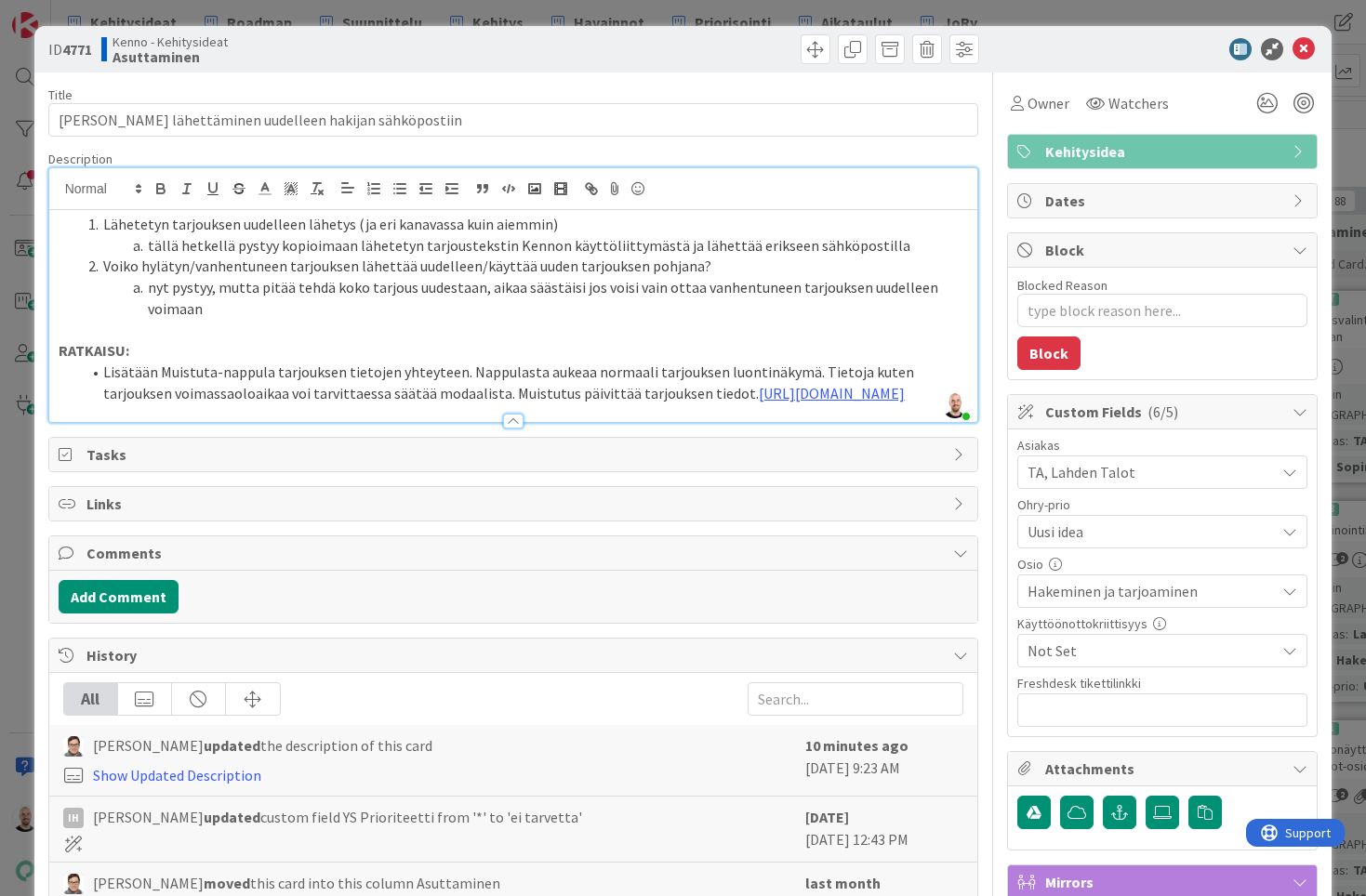
click at [555, 386] on li "Lisätään Muistuta-nappula tarjouksen tietojen yhteyteen. Nappulasta aukeaa norm…" at bounding box center [525, 382] width 888 height 41
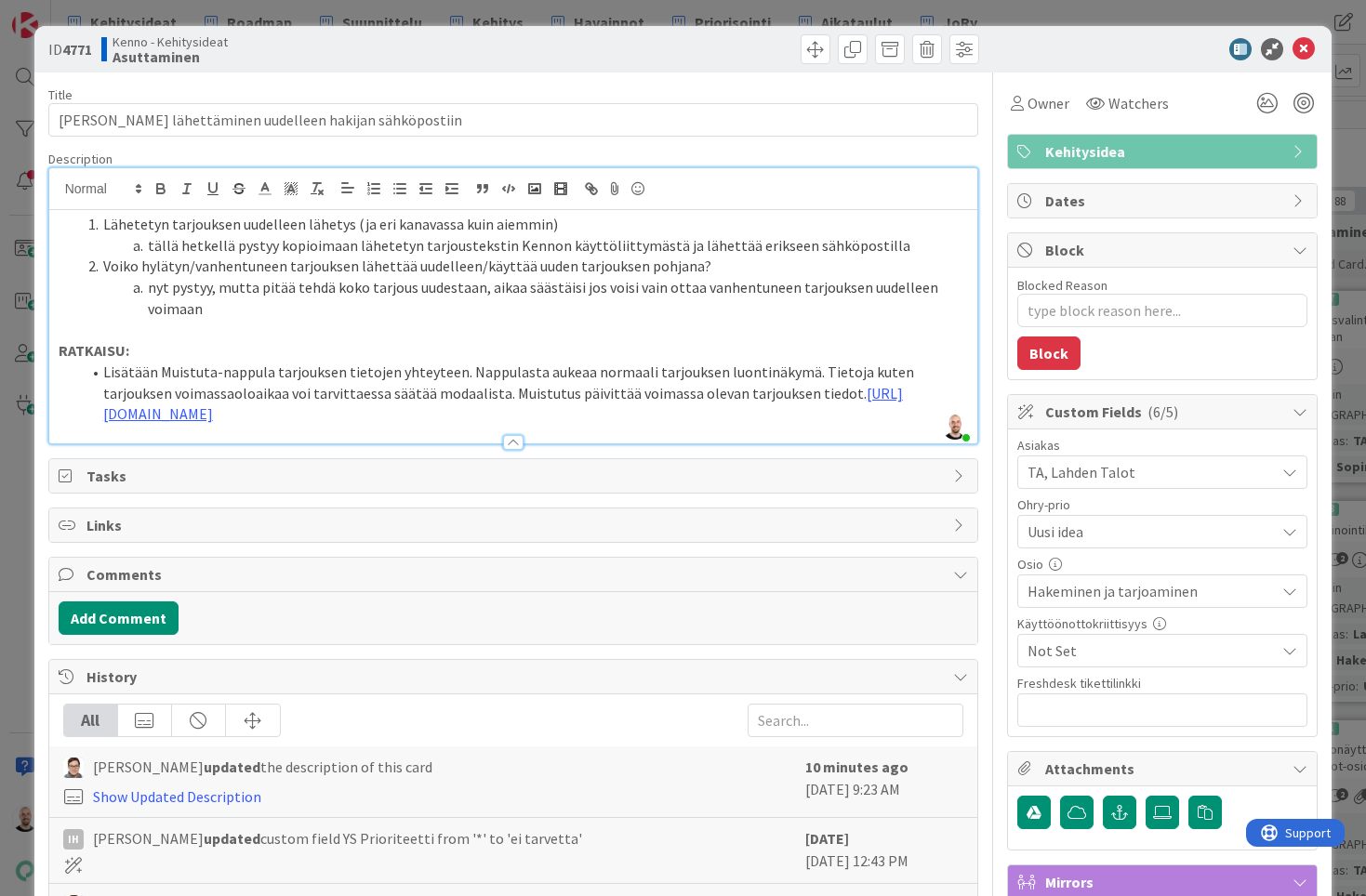
click at [616, 388] on li "Lisätään Muistuta-nappula tarjouksen tietojen yhteyteen. Nappulasta aukeaa norm…" at bounding box center [525, 393] width 888 height 63
click at [221, 388] on li "Lisätään Muistuta-nappula tarjouksen tietojen yhteyteen. Nappulasta aukeaa norm…" at bounding box center [525, 393] width 888 height 63
click at [217, 386] on li "Lisätään Muistuta-nappula tarjouksen tietojen yhteyteen. Nappulasta aukeaa norm…" at bounding box center [525, 393] width 888 height 63
click at [557, 388] on li "Lisätään Muistuta-nappula tarjouksen tietojen yhteyteen. Nappulasta aukeaa norm…" at bounding box center [525, 393] width 888 height 63
drag, startPoint x: 833, startPoint y: 388, endPoint x: 833, endPoint y: 403, distance: 15.0
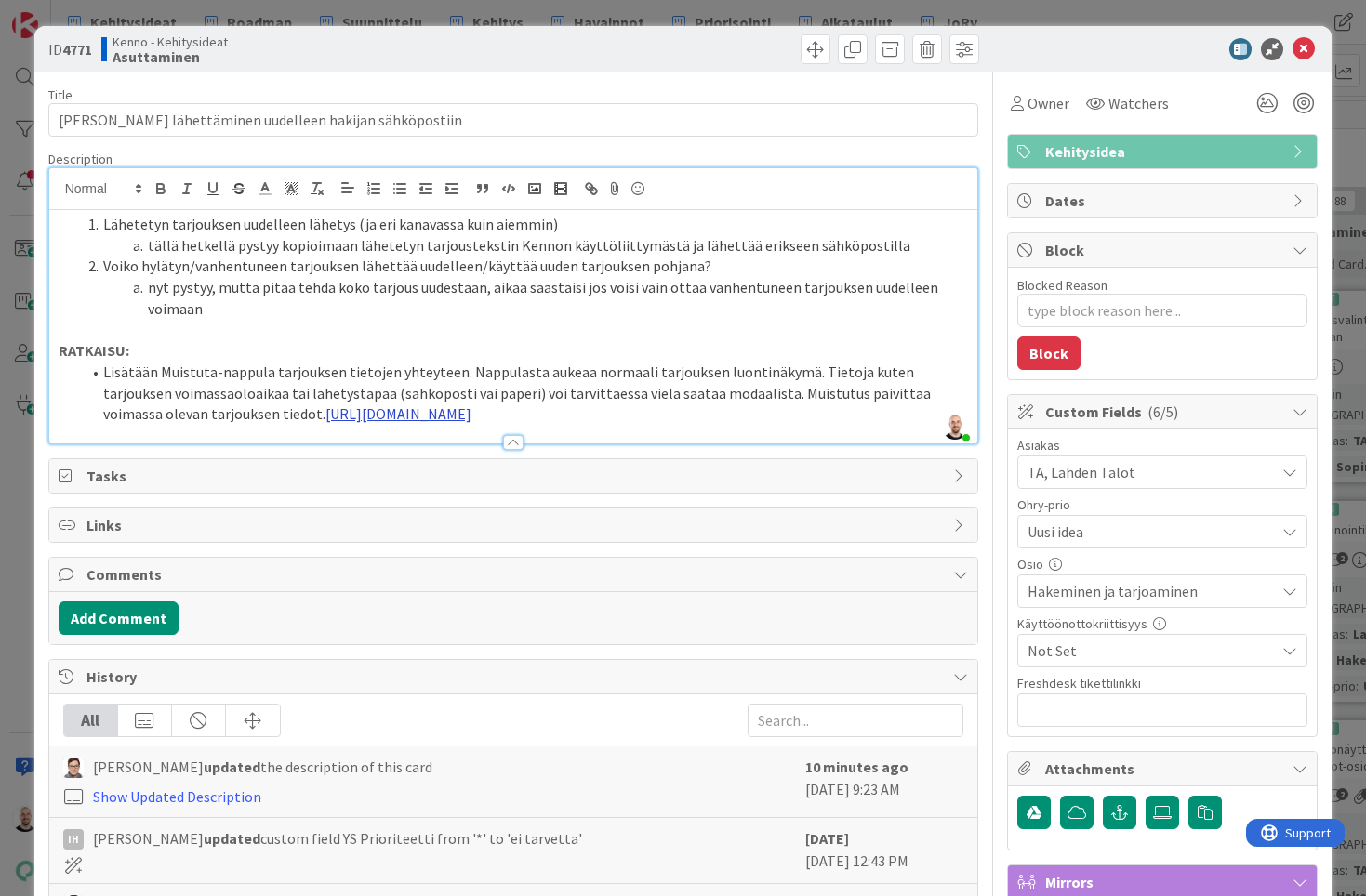
click at [833, 388] on li "Lisätään Muistuta-nappula tarjouksen tietojen yhteyteen. Nappulasta aukeaa norm…" at bounding box center [525, 393] width 888 height 63
click at [807, 14] on div "ID 4771 Kenno - Kehitysideat Asuttaminen Title 54 / 128 Tarjouksen lähettäminen…" at bounding box center [683, 448] width 1366 height 896
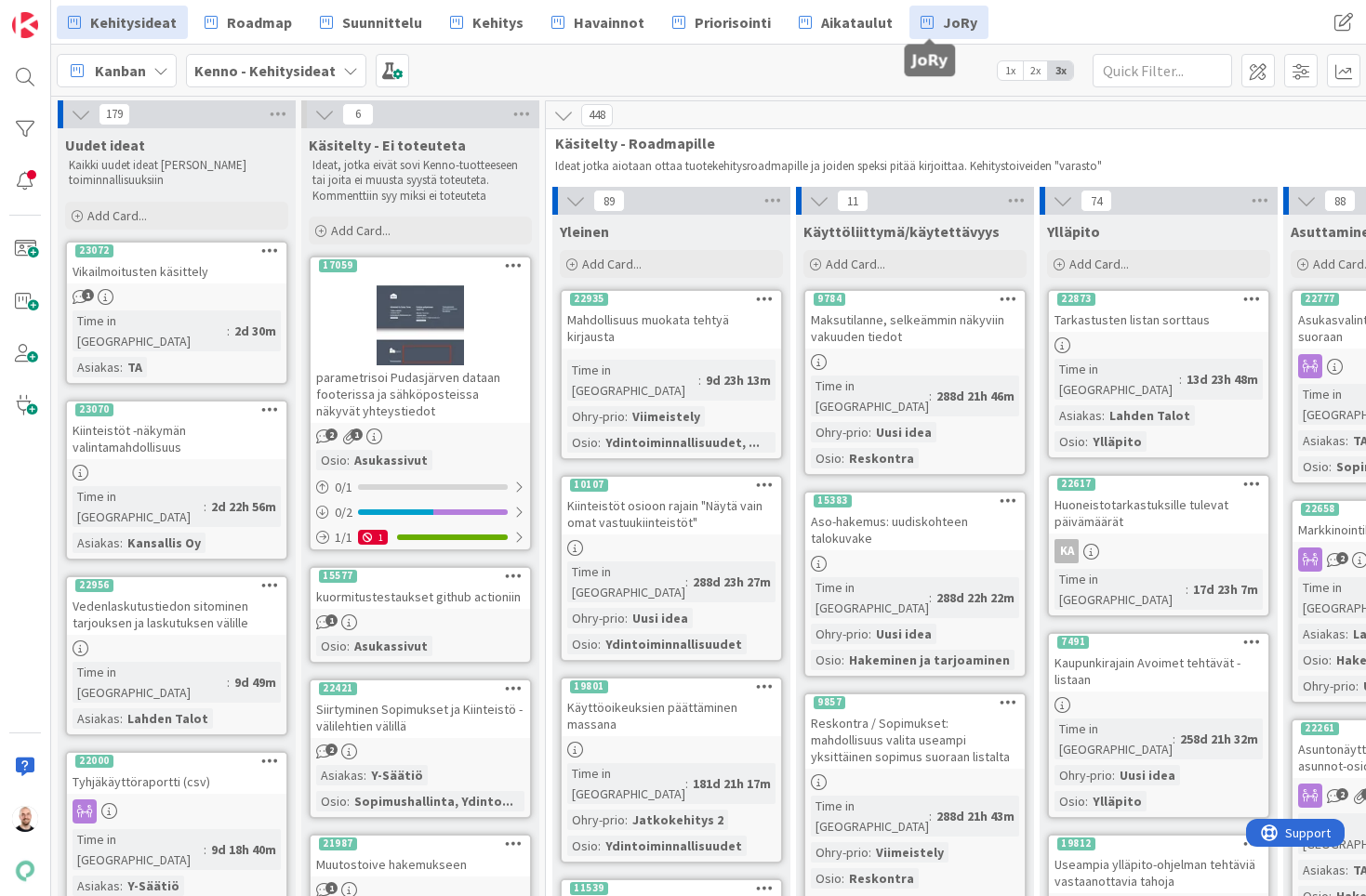
click at [947, 30] on span "JoRy" at bounding box center [960, 22] width 35 height 23
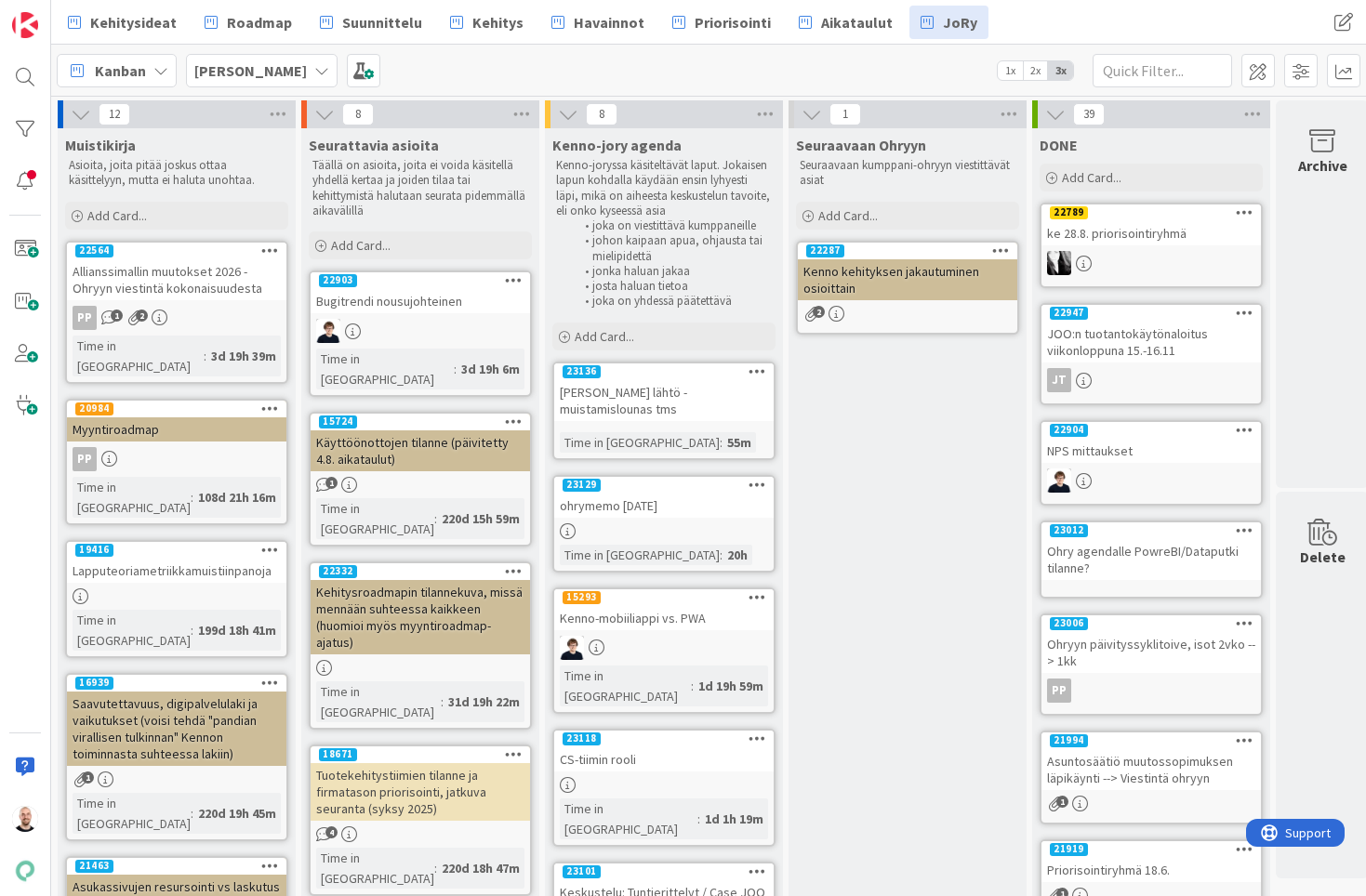
click at [646, 516] on link "23129 ohrymemo [DATE] Time in [GEOGRAPHIC_DATA] : 20h" at bounding box center [664, 524] width 223 height 98
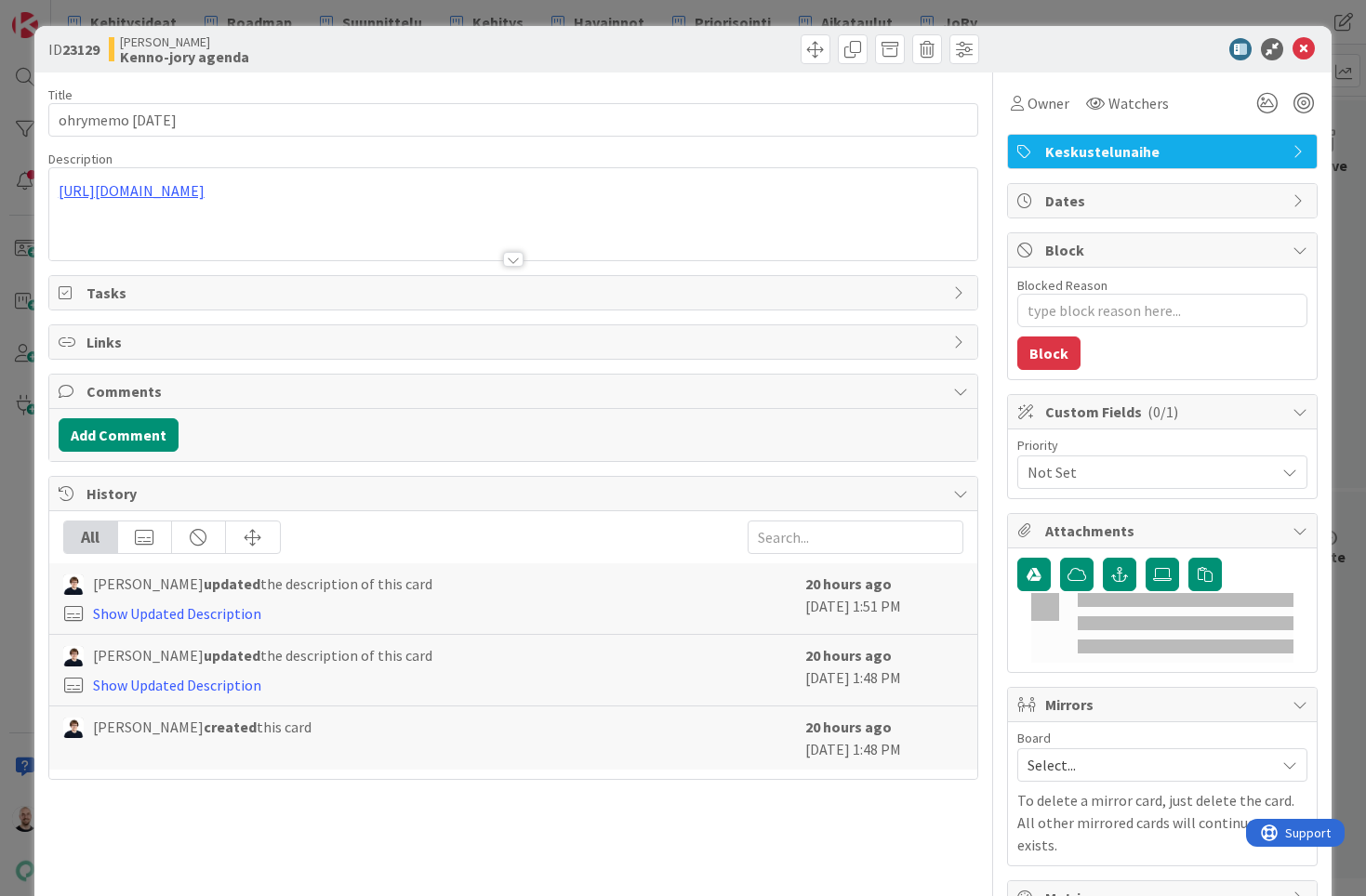
type textarea "x"
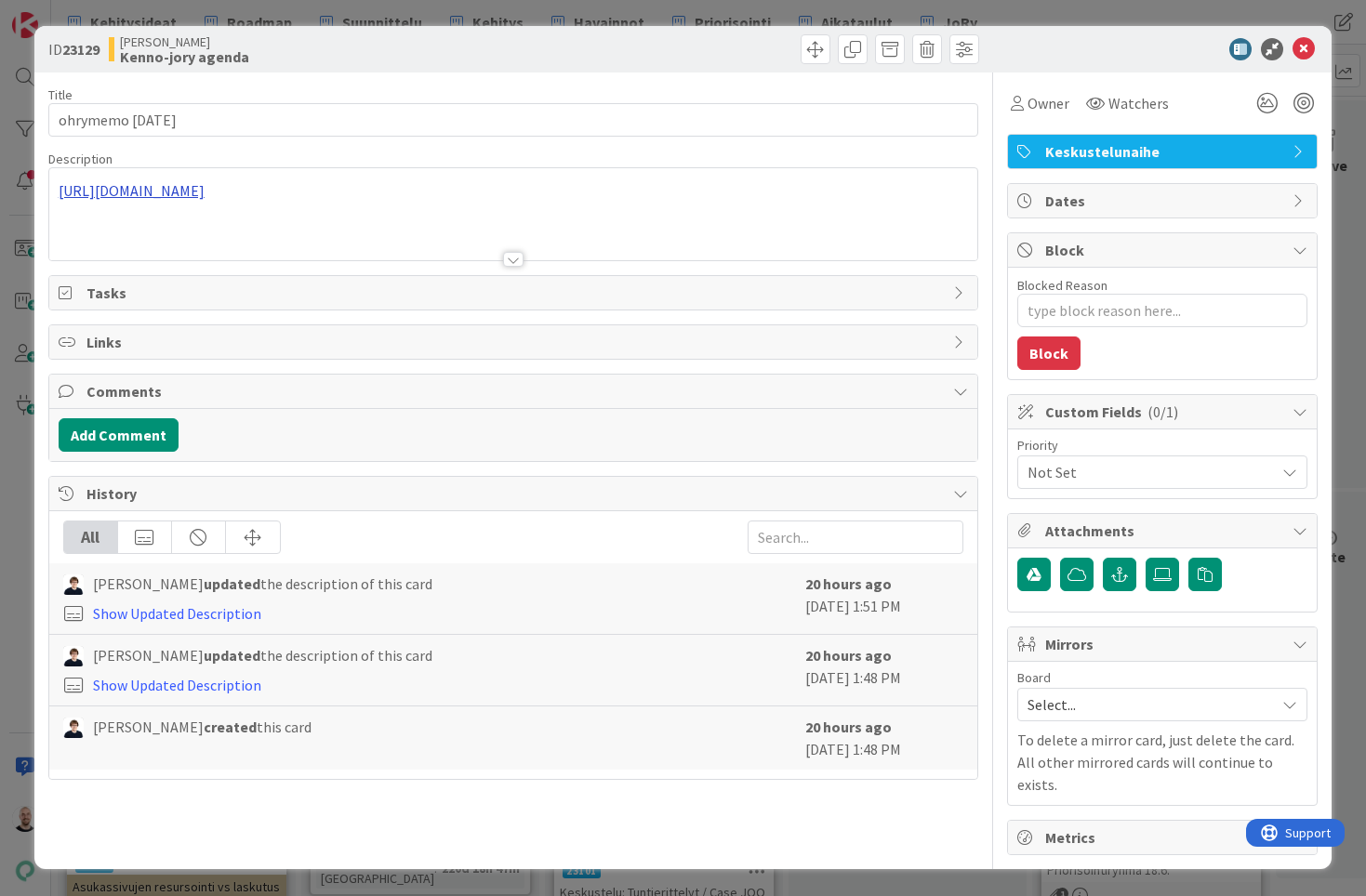
click at [475, 190] on div "[URL][DOMAIN_NAME]" at bounding box center [514, 213] width 929 height 92
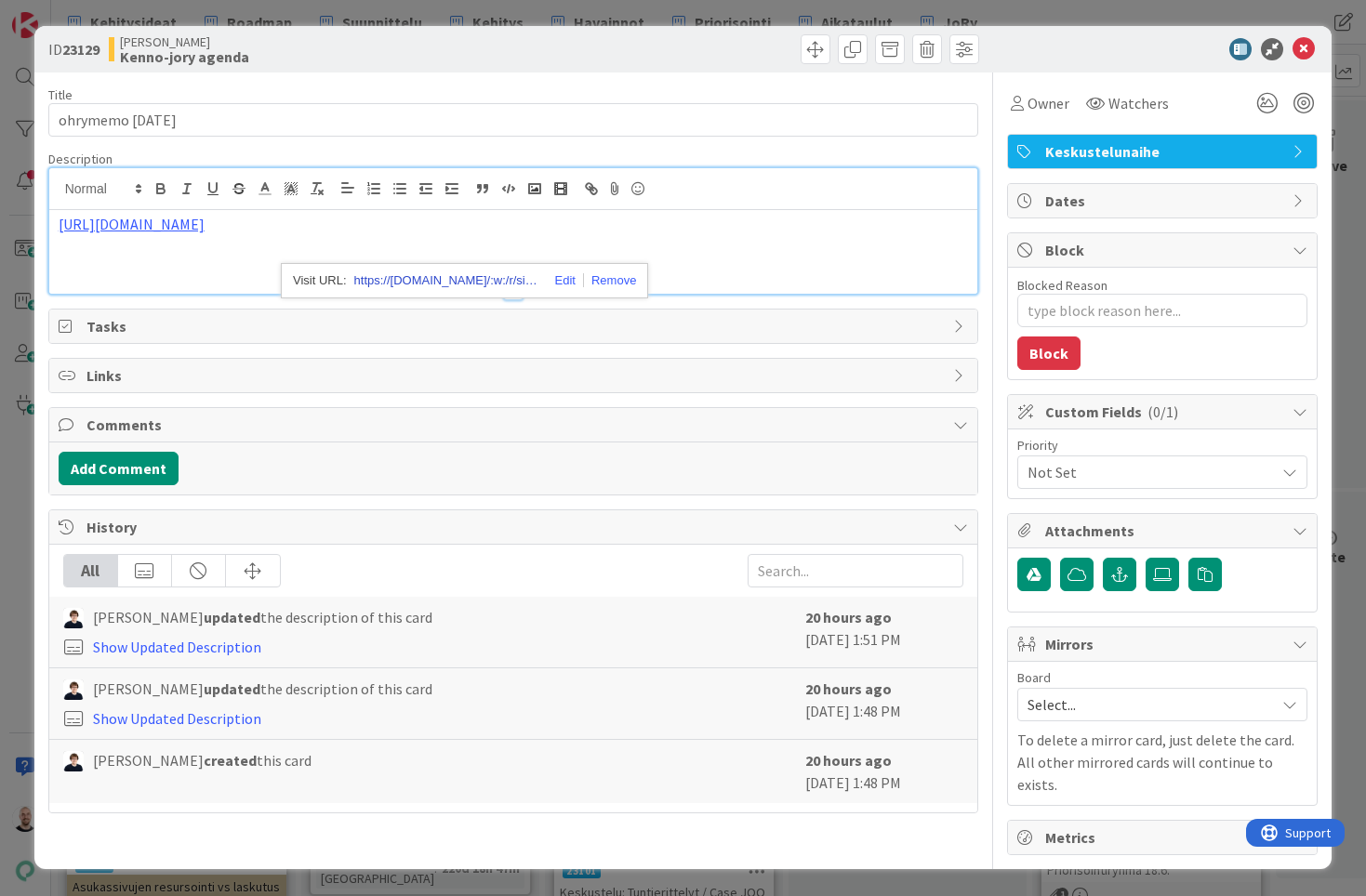
click at [495, 271] on link "https://[DOMAIN_NAME]/:w:/r/sites/PandiaSopimukset/_layouts/15/Doc.aspx?action=…" at bounding box center [447, 281] width 186 height 24
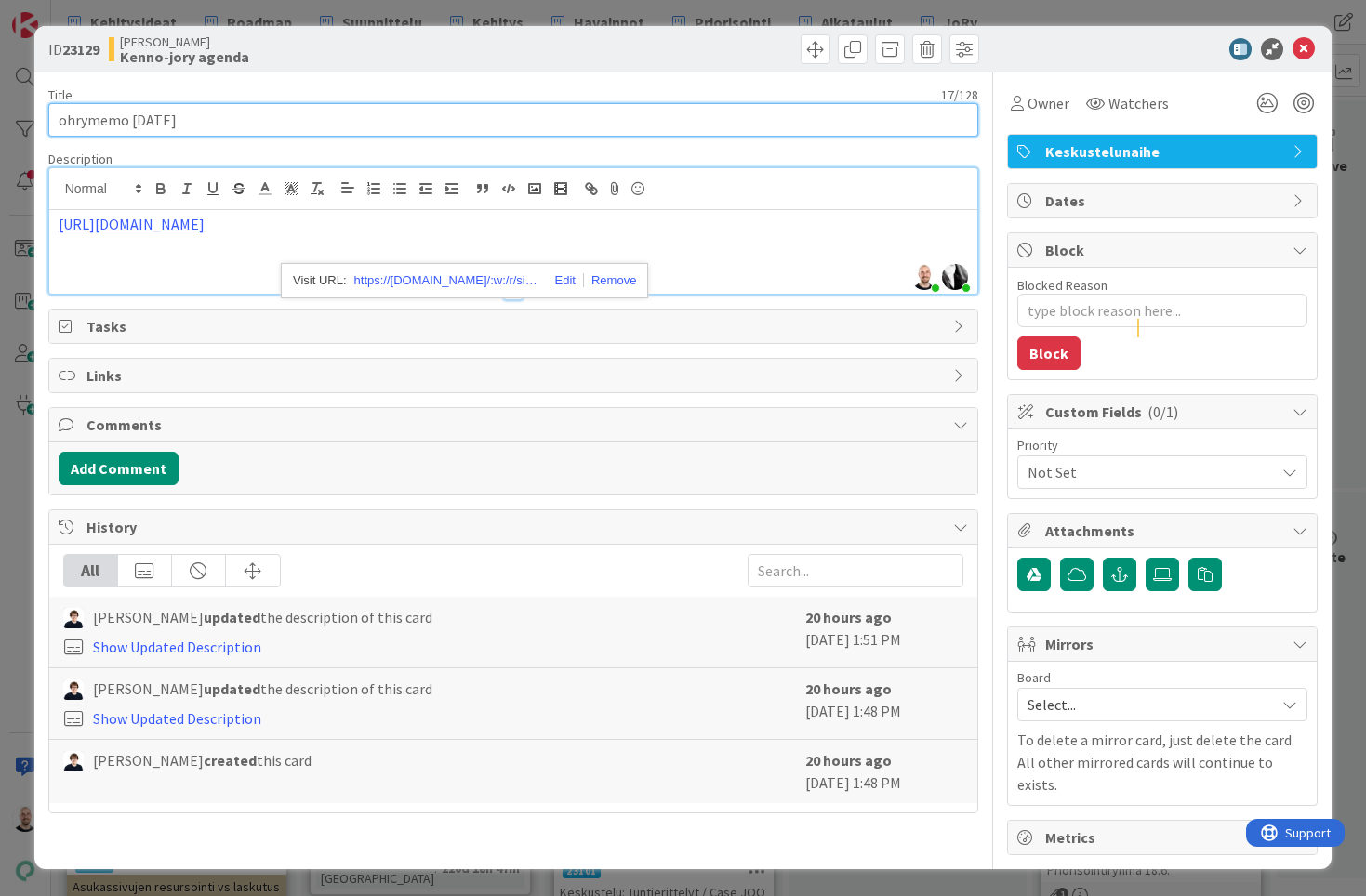
drag, startPoint x: 58, startPoint y: 119, endPoint x: 232, endPoint y: 137, distance: 174.9
click at [232, 137] on div "Title 17 / 128 ohrymemo [DATE] Description [PERSON_NAME] just joined [PERSON_NA…" at bounding box center [513, 463] width 930 height 782
click at [254, 119] on input "ohrymemo [DATE]" at bounding box center [513, 120] width 930 height 34
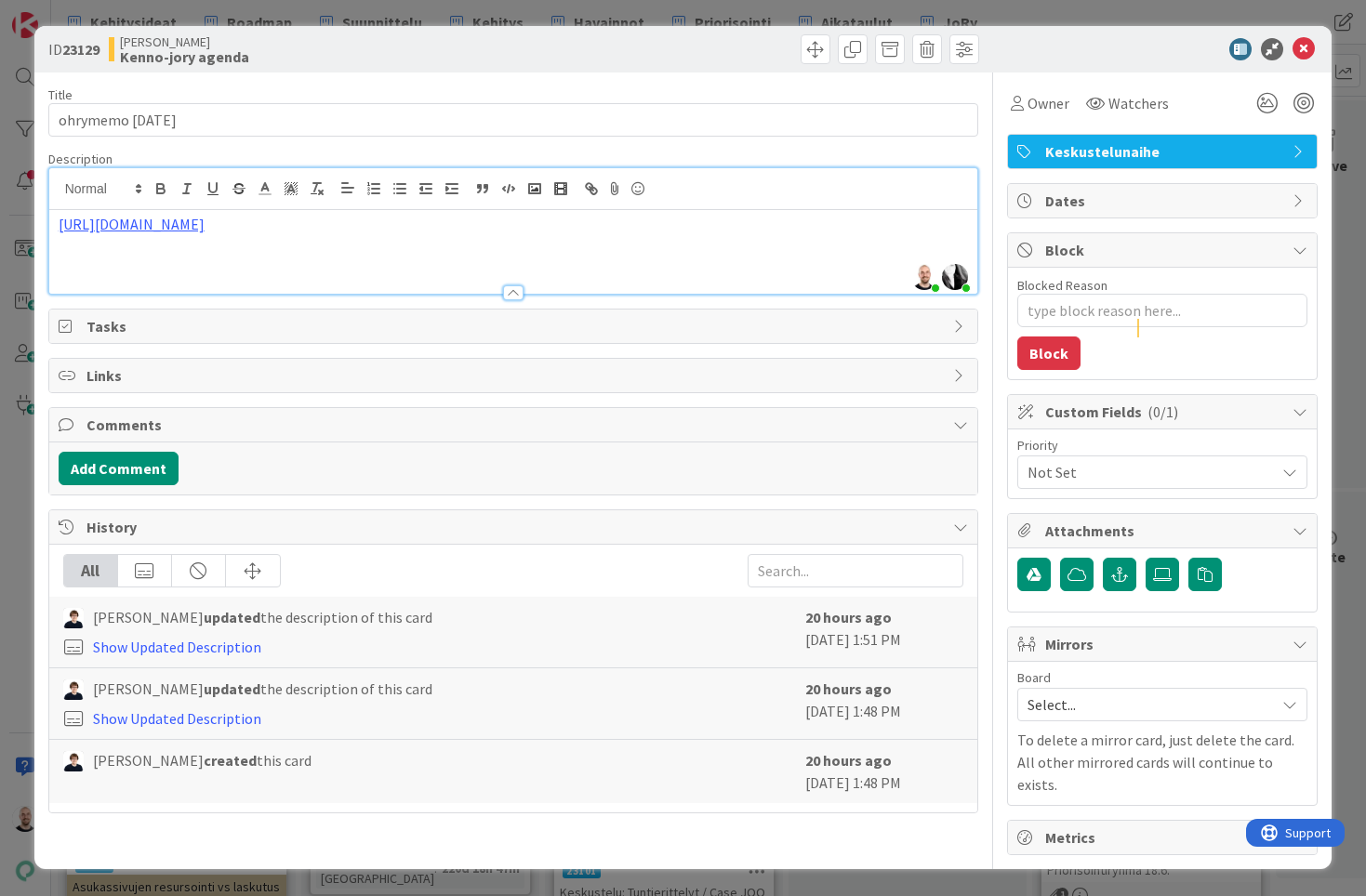
click at [161, 10] on div "ID 23129 [PERSON_NAME]-jory agenda Title 17 / 128 ohrymemo [DATE] Description […" at bounding box center [683, 448] width 1366 height 896
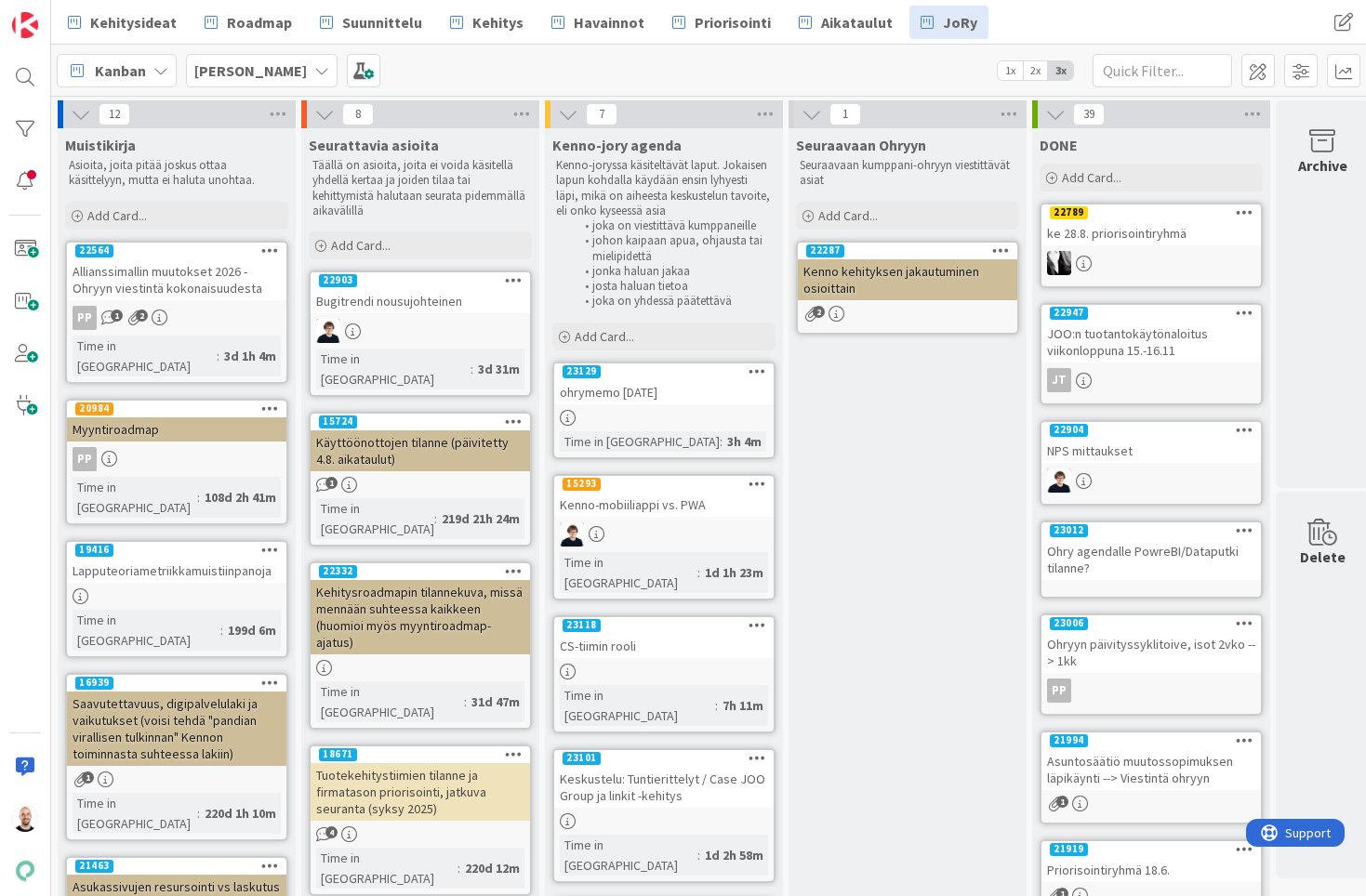
click at [640, 386] on div "ohrymemo 4.9.2025" at bounding box center [664, 392] width 219 height 24
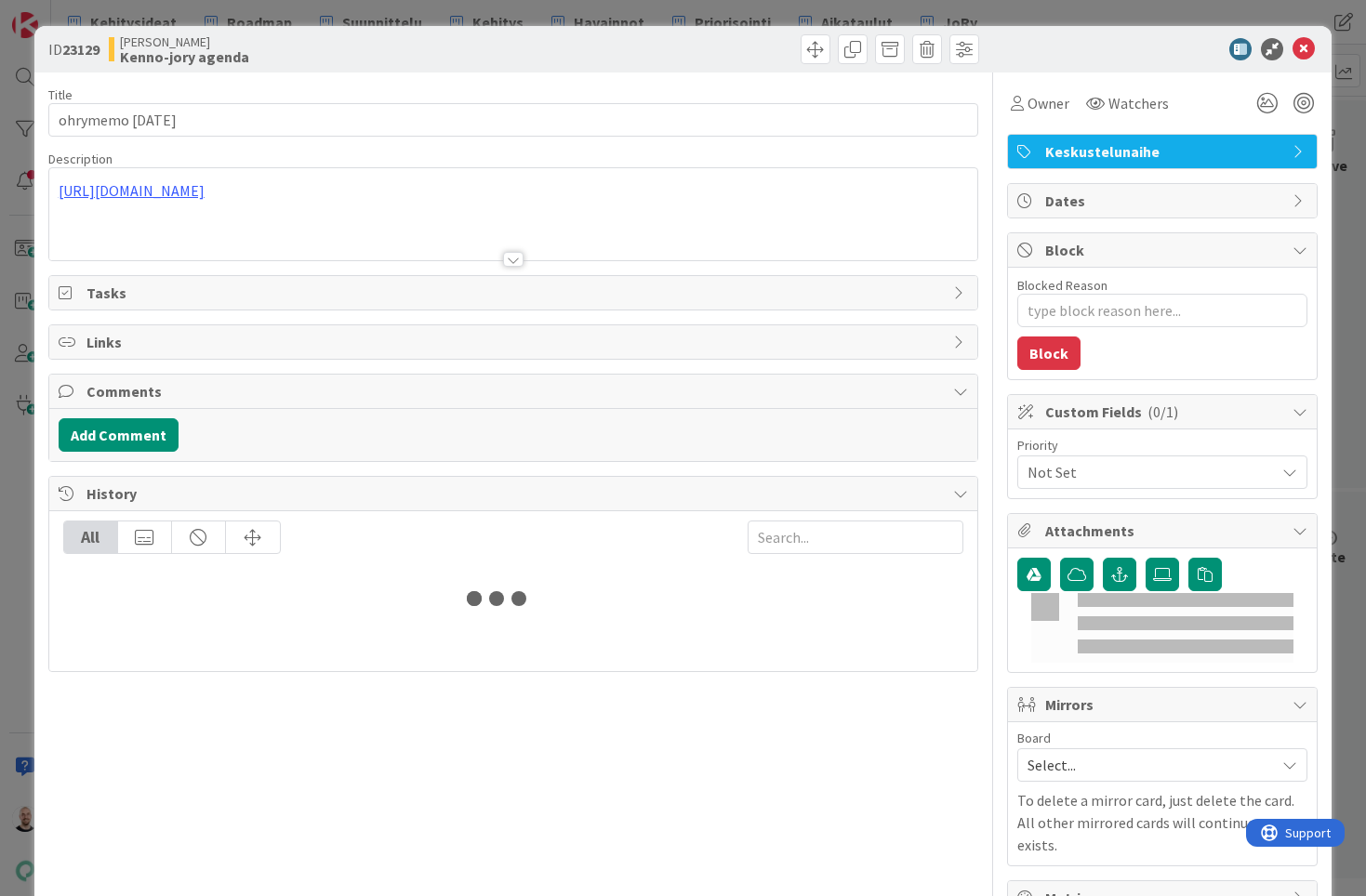
type textarea "x"
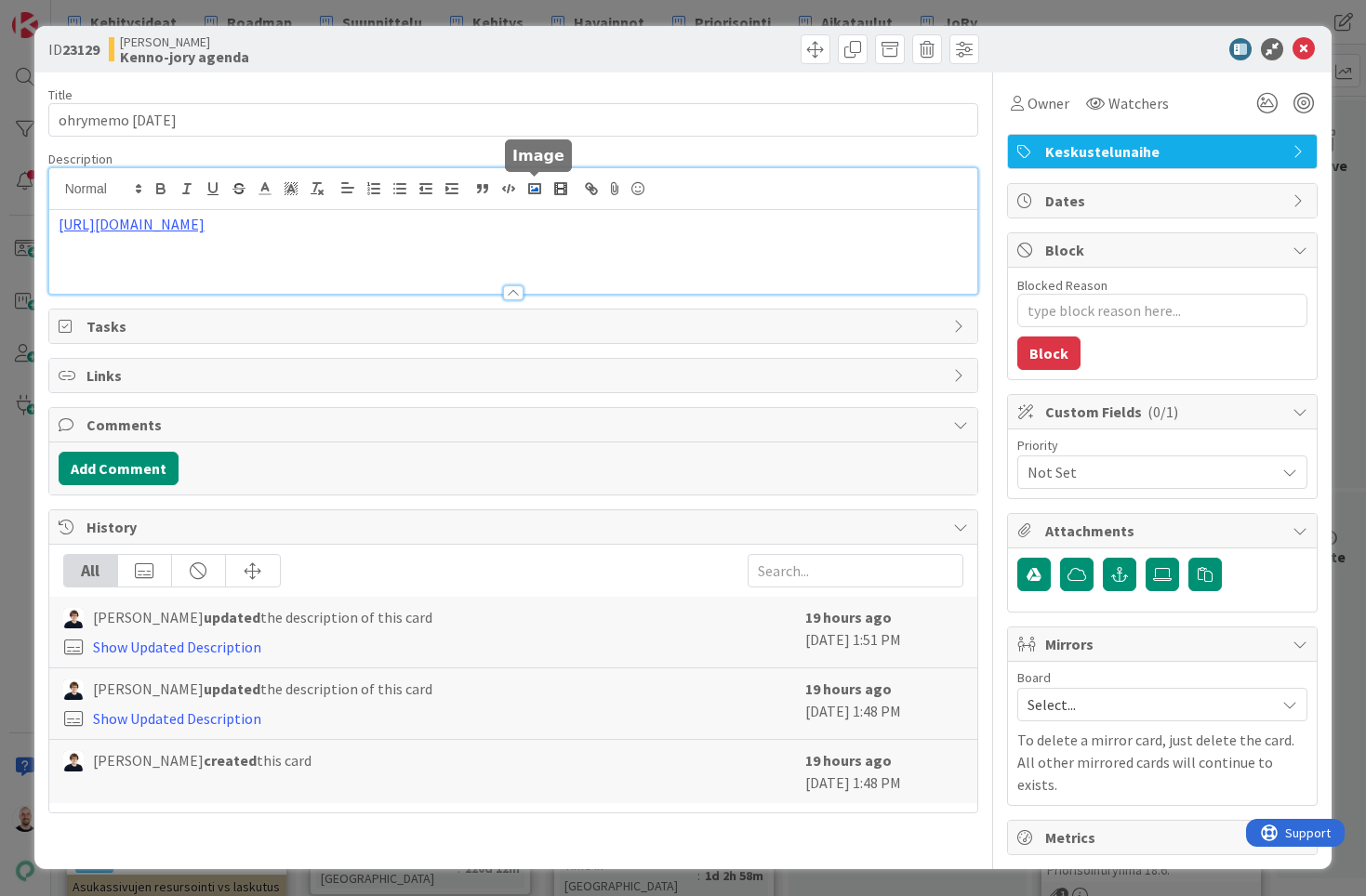
click at [528, 193] on div "[URL][DOMAIN_NAME]" at bounding box center [514, 230] width 929 height 125
click at [446, 276] on link "https://[DOMAIN_NAME]/:w:/r/sites/PandiaSopimukset/_layouts/15/Doc.aspx?action=…" at bounding box center [447, 281] width 186 height 24
